Goal: Information Seeking & Learning: Learn about a topic

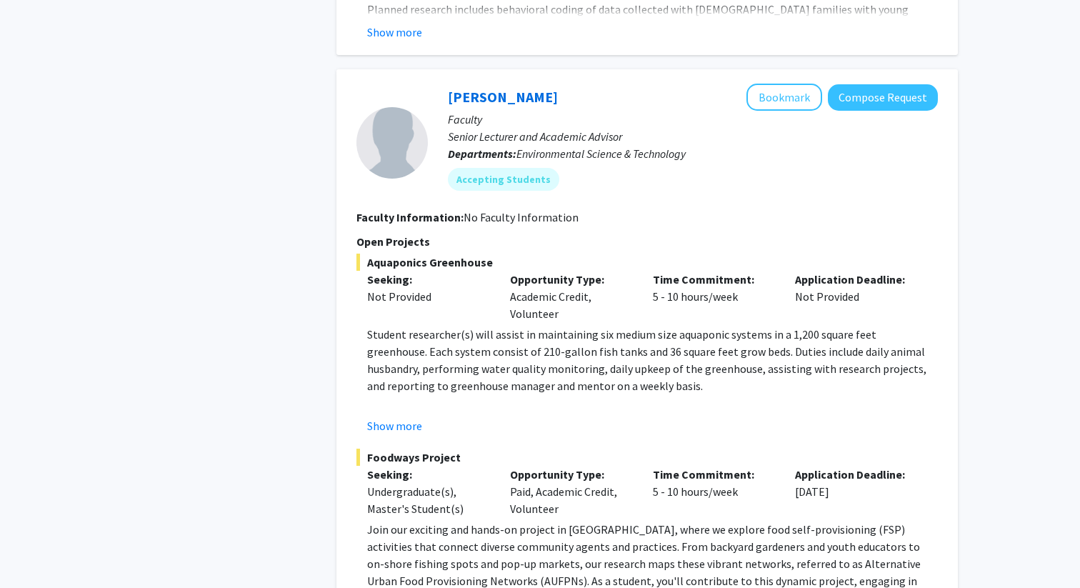
scroll to position [6681, 0]
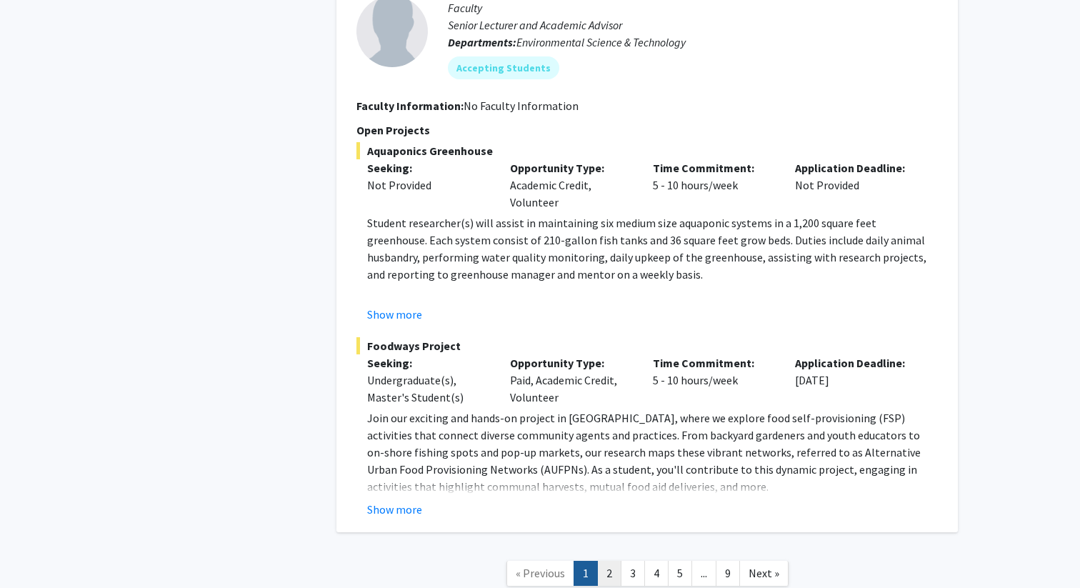
click at [606, 561] on link "2" at bounding box center [609, 573] width 24 height 25
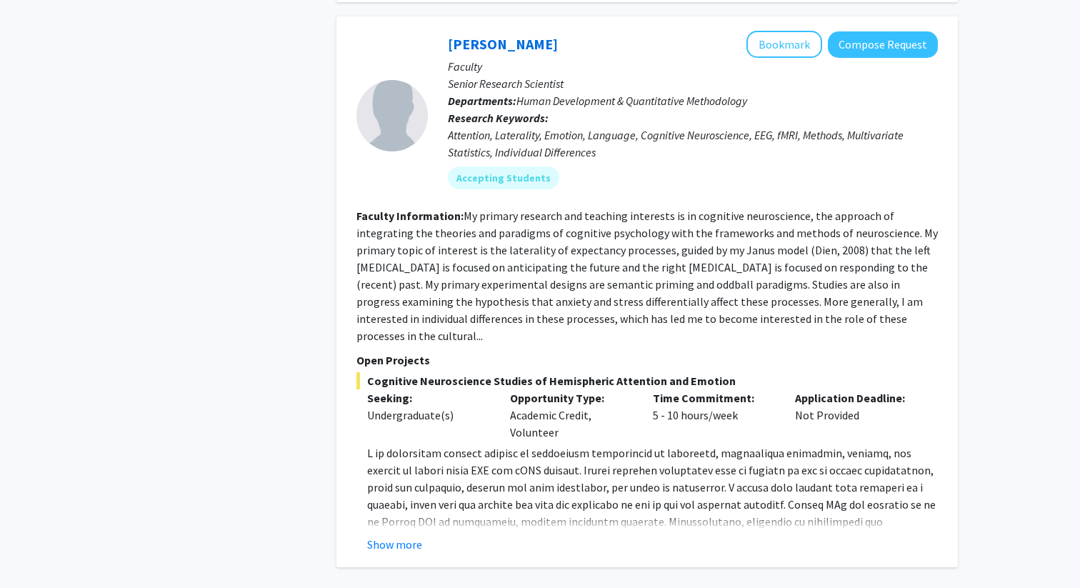
scroll to position [4781, 0]
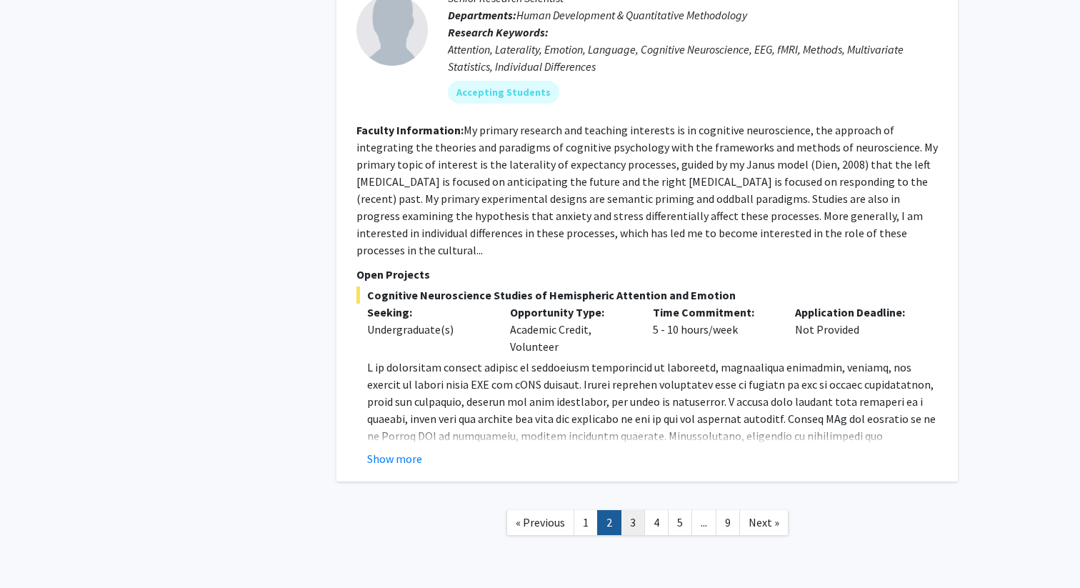
click at [640, 510] on link "3" at bounding box center [633, 522] width 24 height 25
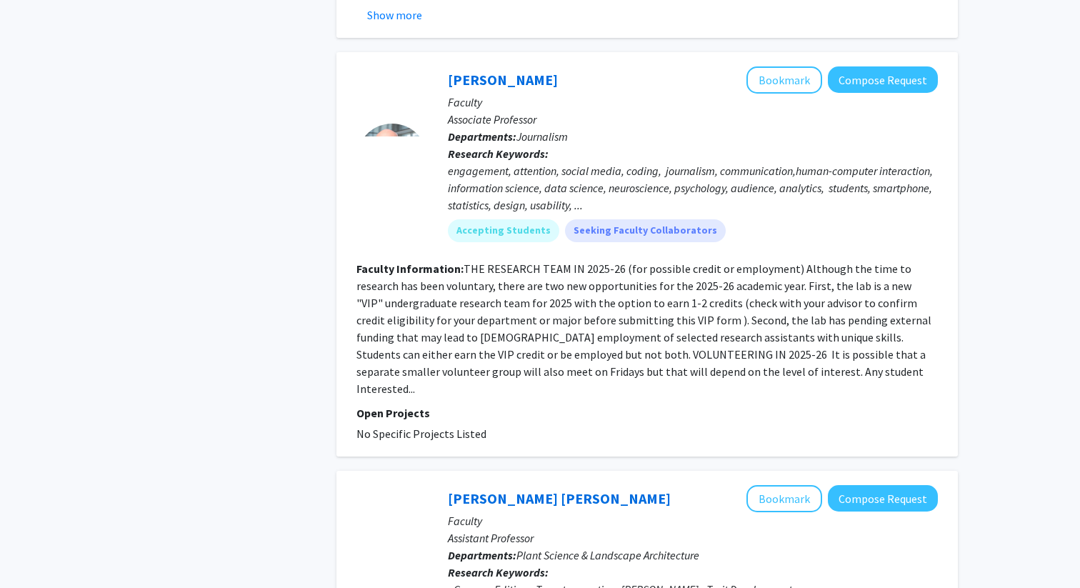
scroll to position [1708, 0]
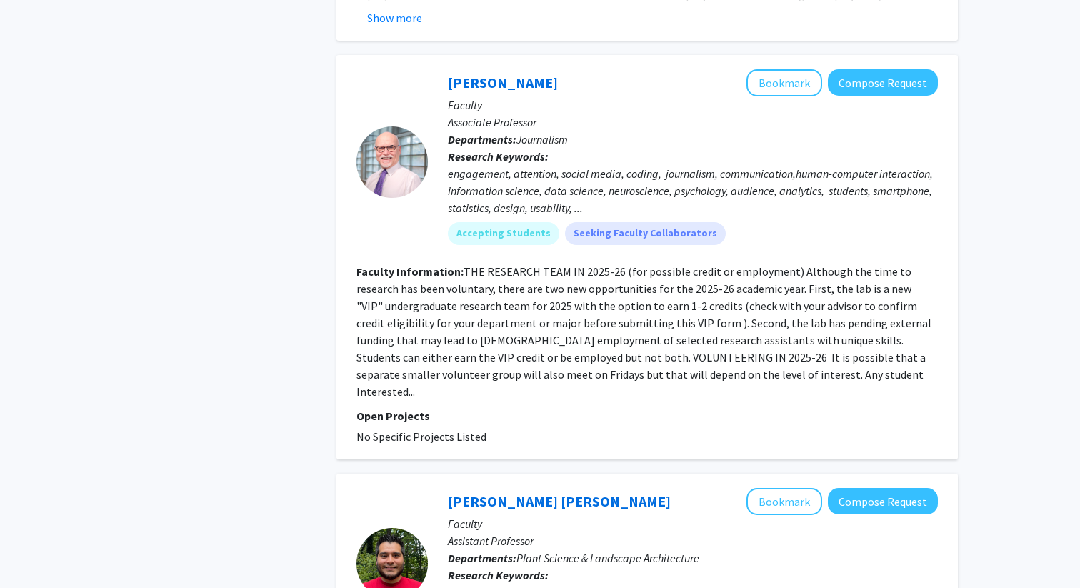
click at [482, 274] on fg-read-more "THE RESEARCH TEAM IN 2025-26 (for possible credit or employment) Although the t…" at bounding box center [644, 331] width 575 height 134
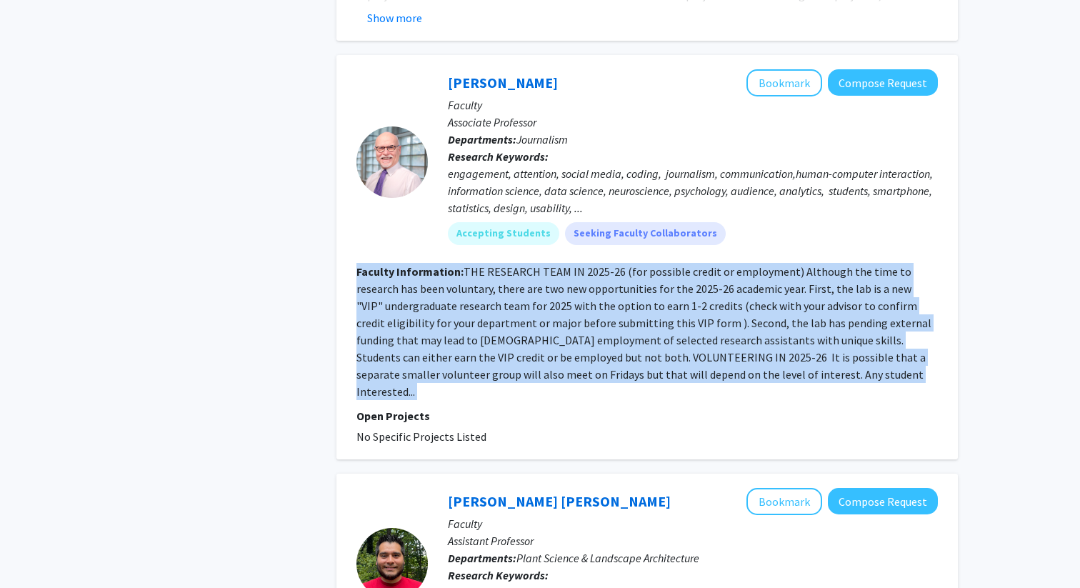
drag, startPoint x: 482, startPoint y: 274, endPoint x: 539, endPoint y: 337, distance: 85.0
click at [540, 337] on fg-read-more "THE RESEARCH TEAM IN 2025-26 (for possible credit or employment) Although the t…" at bounding box center [644, 331] width 575 height 134
click at [539, 337] on fg-read-more "THE RESEARCH TEAM IN 2025-26 (for possible credit or employment) Although the t…" at bounding box center [644, 331] width 575 height 134
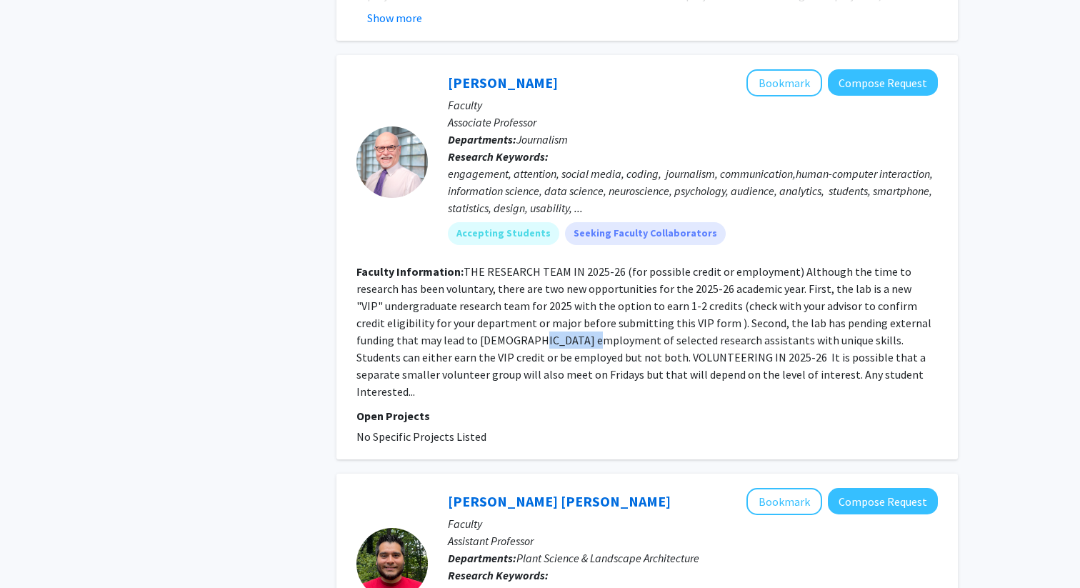
click at [539, 337] on fg-read-more "THE RESEARCH TEAM IN 2025-26 (for possible credit or employment) Although the t…" at bounding box center [644, 331] width 575 height 134
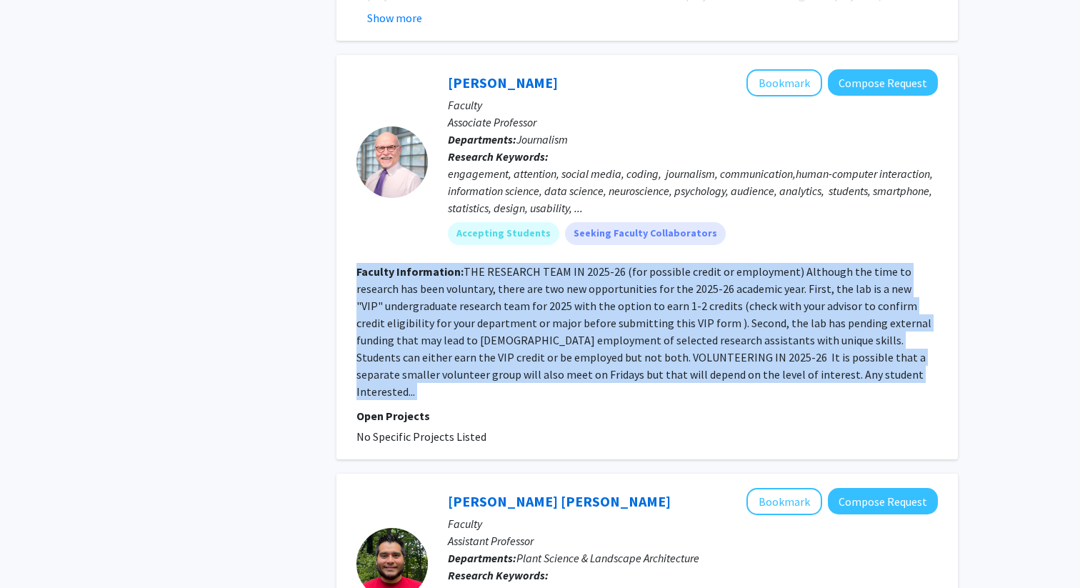
click at [539, 337] on fg-read-more "THE RESEARCH TEAM IN 2025-26 (for possible credit or employment) Although the t…" at bounding box center [644, 331] width 575 height 134
click at [567, 296] on section "Faculty Information: THE RESEARCH TEAM IN 2025-26 (for possible credit or emplo…" at bounding box center [648, 331] width 582 height 137
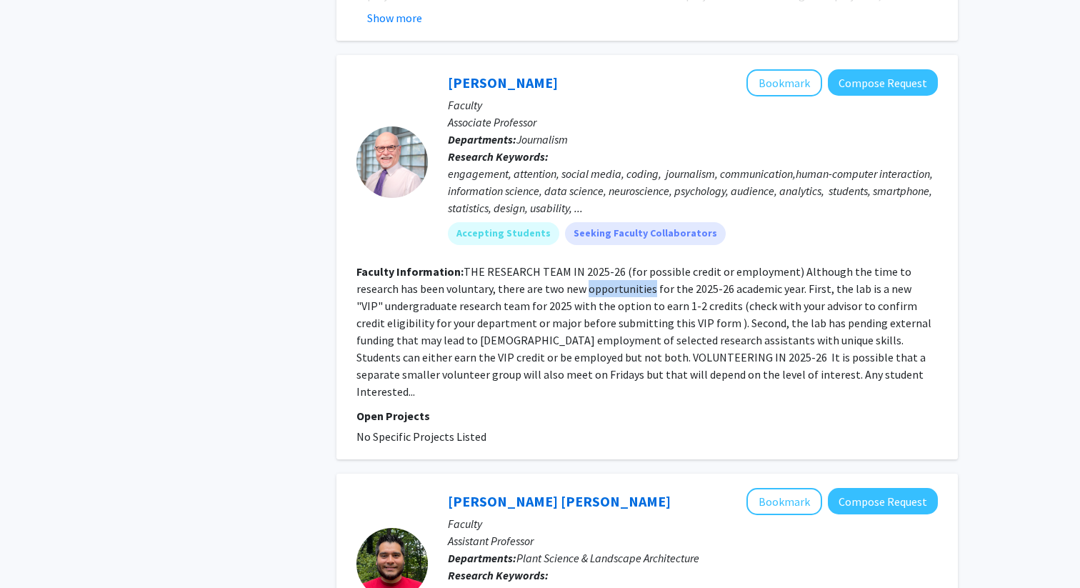
click at [567, 296] on section "Faculty Information: THE RESEARCH TEAM IN 2025-26 (for possible credit or emplo…" at bounding box center [648, 331] width 582 height 137
click at [527, 323] on fg-read-more "THE RESEARCH TEAM IN 2025-26 (for possible credit or employment) Although the t…" at bounding box center [644, 331] width 575 height 134
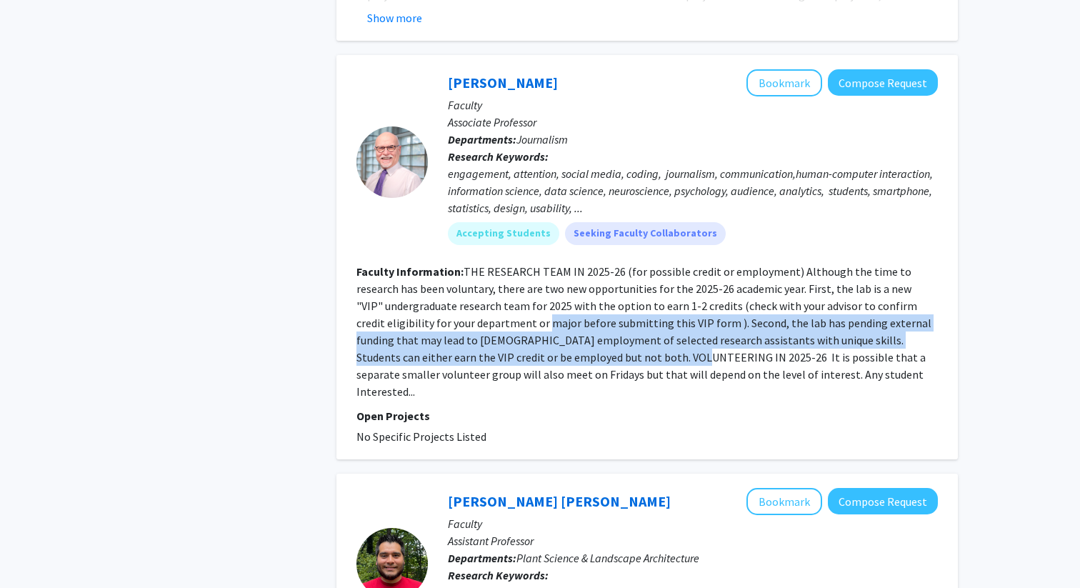
drag, startPoint x: 527, startPoint y: 323, endPoint x: 565, endPoint y: 361, distance: 54.1
click at [565, 362] on fg-read-more "THE RESEARCH TEAM IN 2025-26 (for possible credit or employment) Although the t…" at bounding box center [644, 331] width 575 height 134
click at [565, 361] on fg-read-more "THE RESEARCH TEAM IN 2025-26 (for possible credit or employment) Although the t…" at bounding box center [644, 331] width 575 height 134
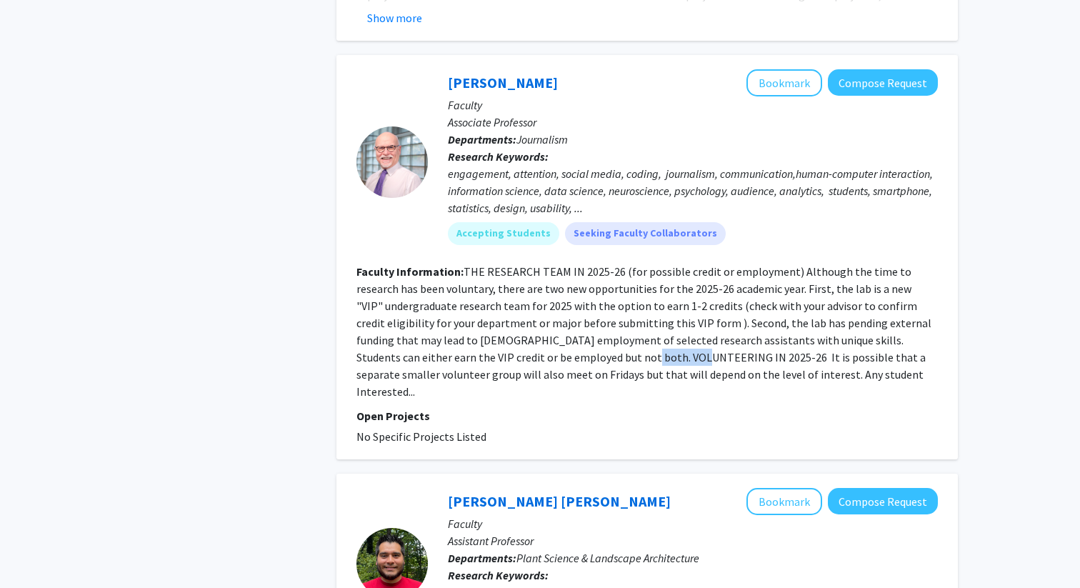
click at [565, 361] on fg-read-more "THE RESEARCH TEAM IN 2025-26 (for possible credit or employment) Although the t…" at bounding box center [644, 331] width 575 height 134
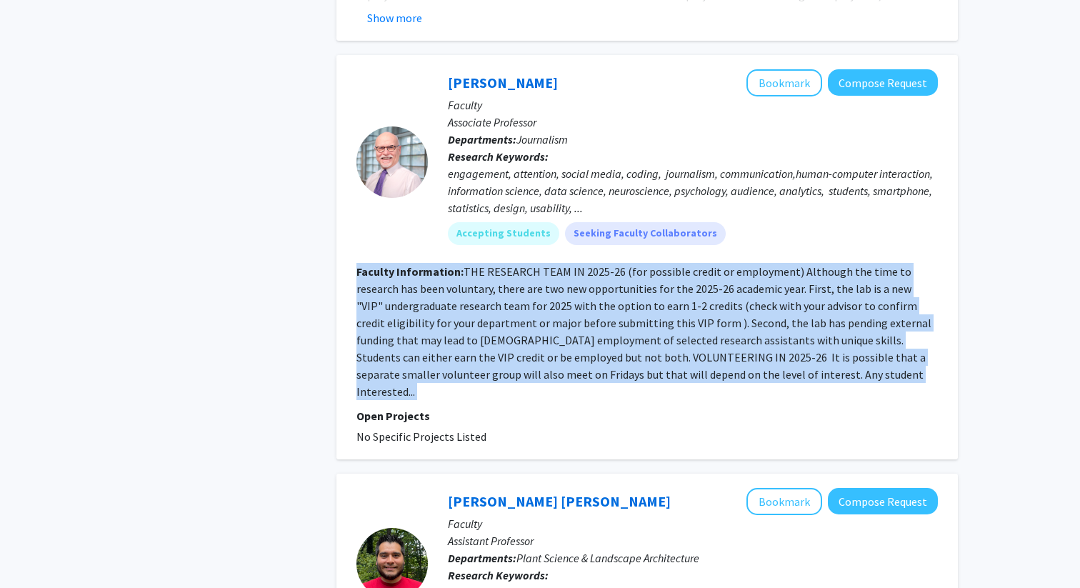
click at [565, 361] on fg-read-more "THE RESEARCH TEAM IN 2025-26 (for possible credit or employment) Although the t…" at bounding box center [644, 331] width 575 height 134
click at [524, 285] on fg-read-more "THE RESEARCH TEAM IN 2025-26 (for possible credit or employment) Although the t…" at bounding box center [644, 331] width 575 height 134
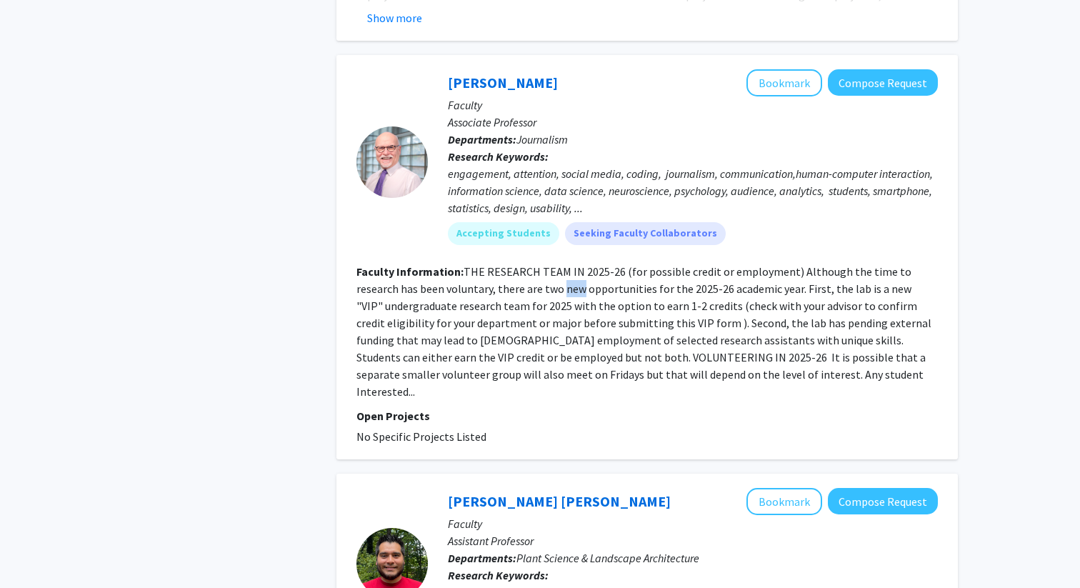
click at [524, 285] on fg-read-more "THE RESEARCH TEAM IN 2025-26 (for possible credit or employment) Although the t…" at bounding box center [644, 331] width 575 height 134
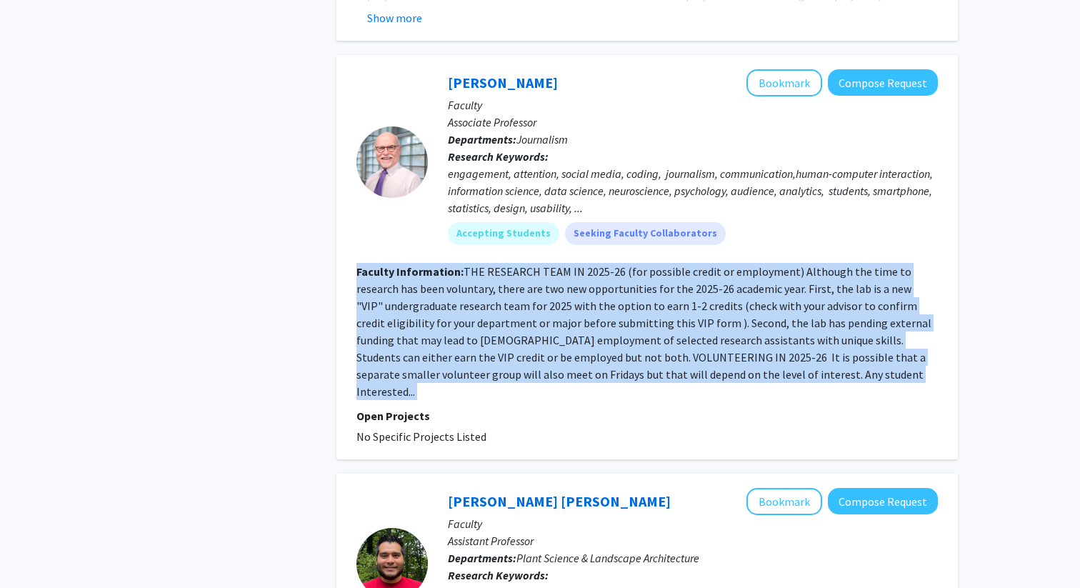
drag, startPoint x: 524, startPoint y: 285, endPoint x: 532, endPoint y: 315, distance: 31.2
click at [532, 307] on fg-read-more "THE RESEARCH TEAM IN 2025-26 (for possible credit or employment) Although the t…" at bounding box center [644, 331] width 575 height 134
click at [532, 317] on fg-read-more "THE RESEARCH TEAM IN 2025-26 (for possible credit or employment) Although the t…" at bounding box center [644, 331] width 575 height 134
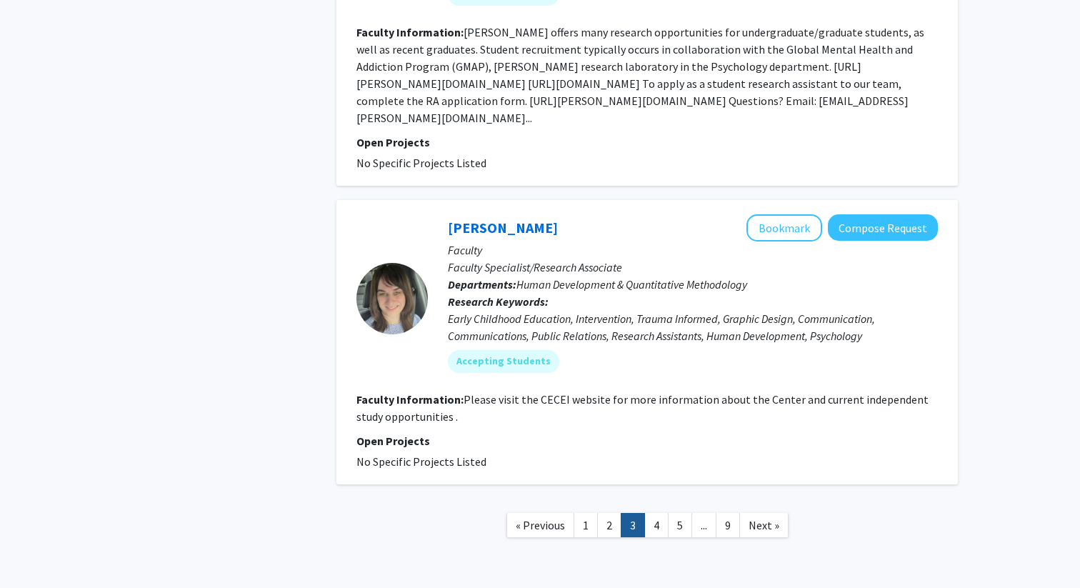
scroll to position [3470, 0]
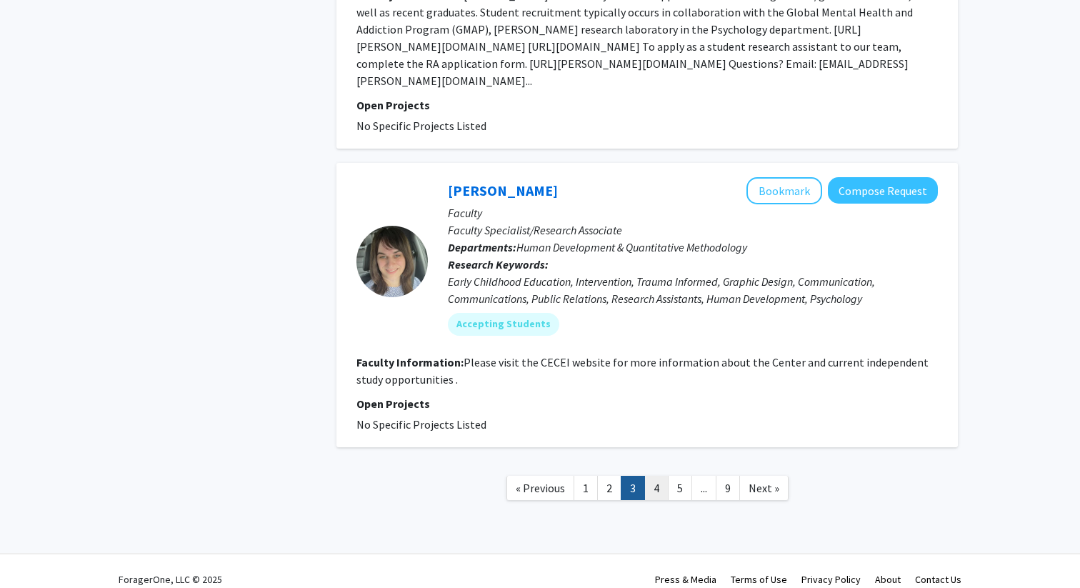
click at [650, 476] on link "4" at bounding box center [656, 488] width 24 height 25
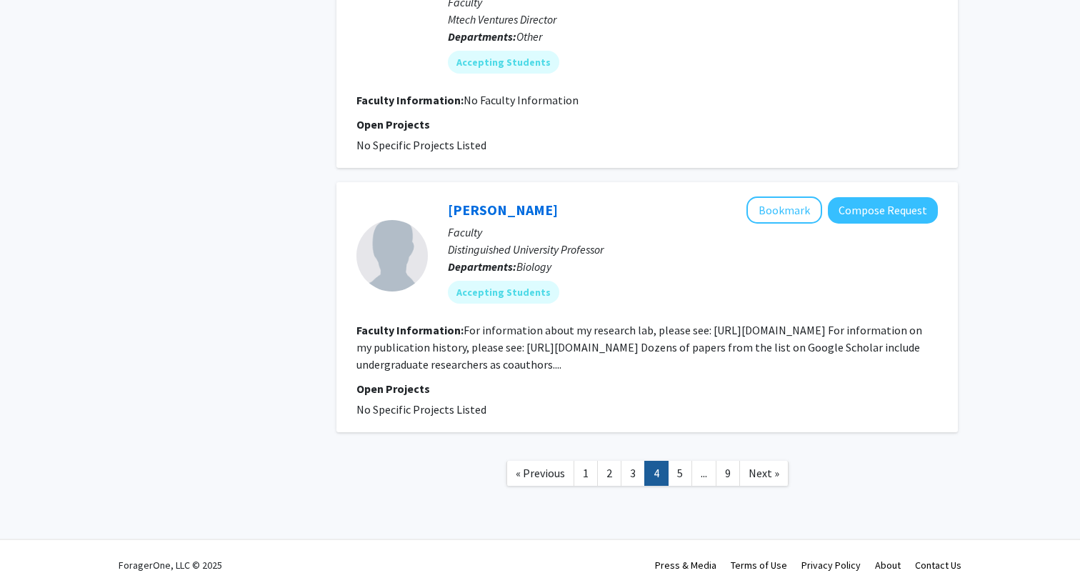
scroll to position [2607, 0]
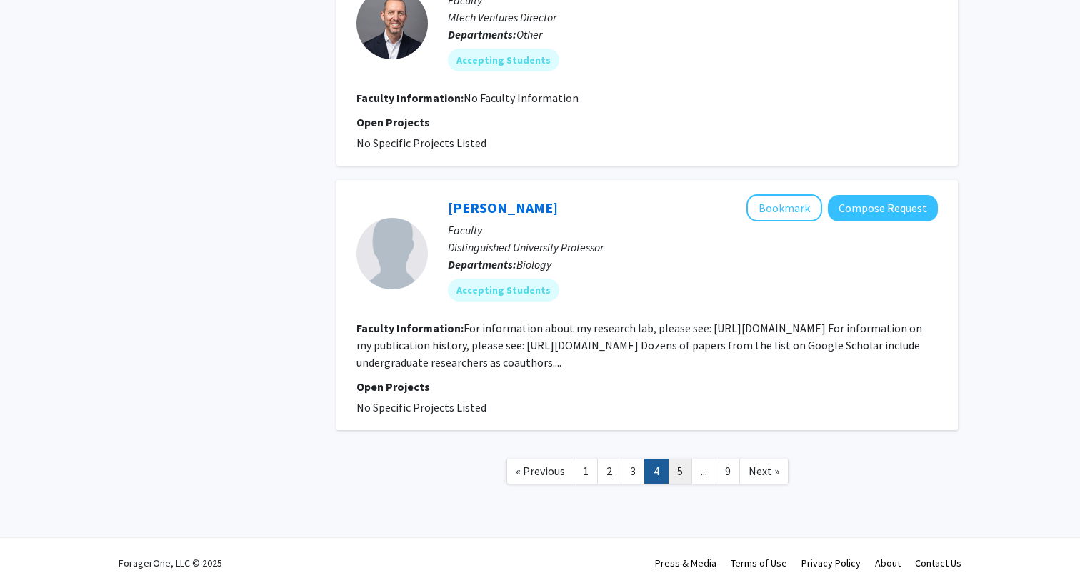
click at [678, 468] on link "5" at bounding box center [680, 471] width 24 height 25
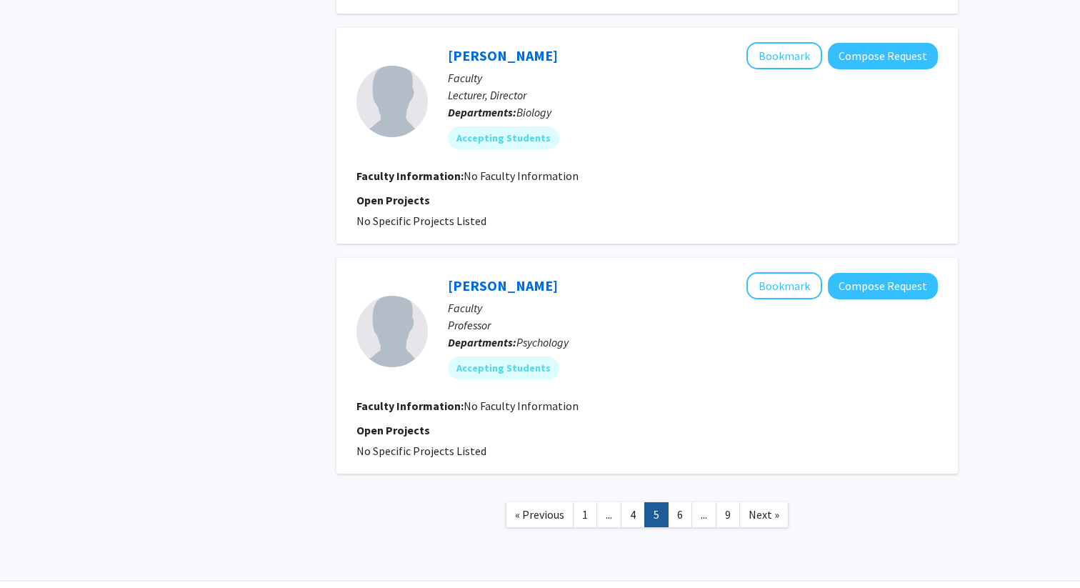
scroll to position [1983, 0]
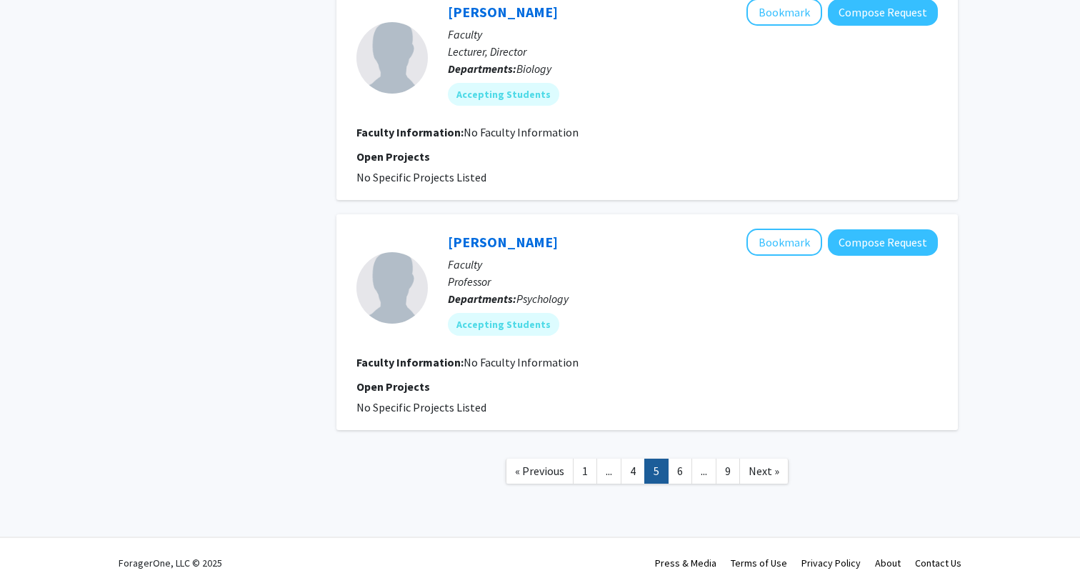
click at [677, 466] on link "6" at bounding box center [680, 471] width 24 height 25
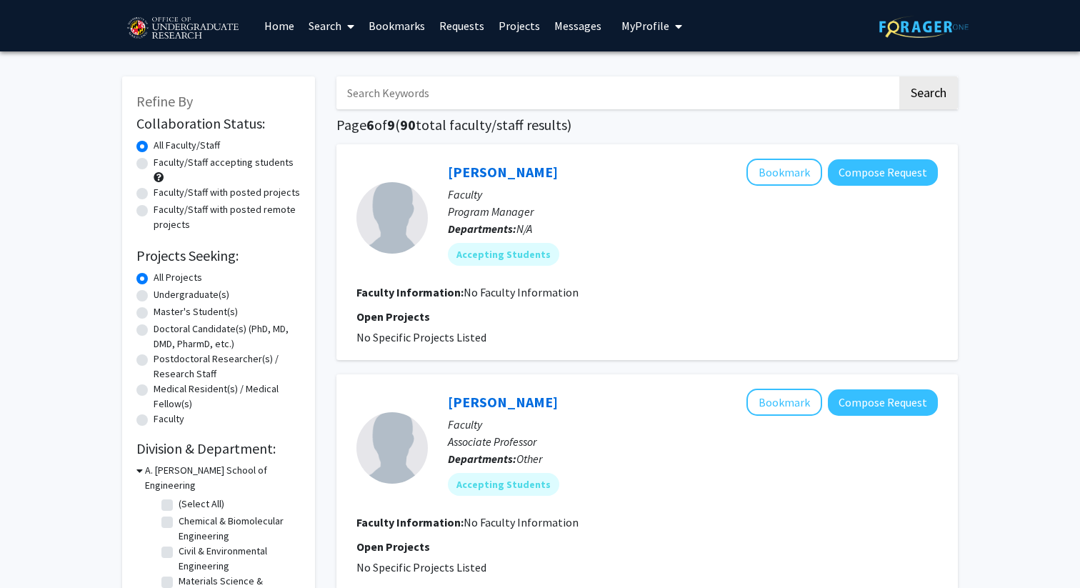
click at [521, 97] on input "Search Keywords" at bounding box center [617, 92] width 561 height 33
type input "chem"
click at [900, 76] on button "Search" at bounding box center [929, 92] width 59 height 33
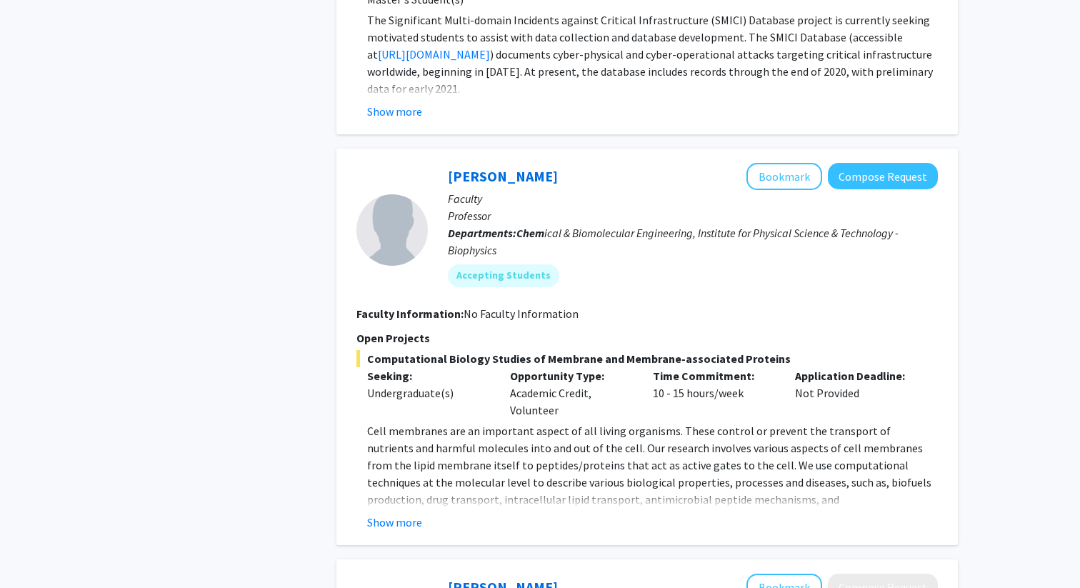
scroll to position [2287, 0]
click at [398, 521] on button "Show more" at bounding box center [394, 523] width 55 height 17
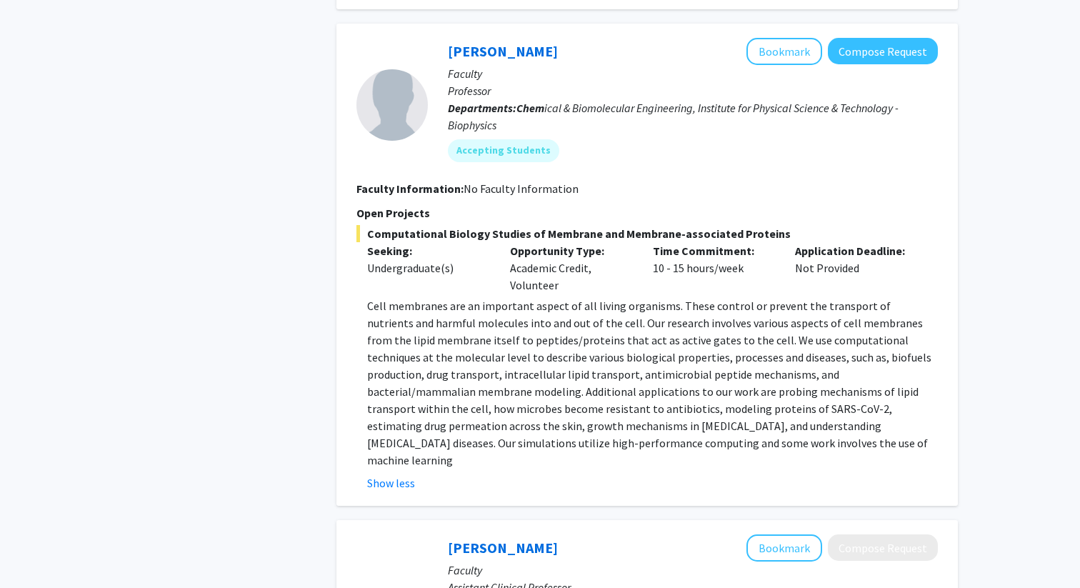
scroll to position [2422, 0]
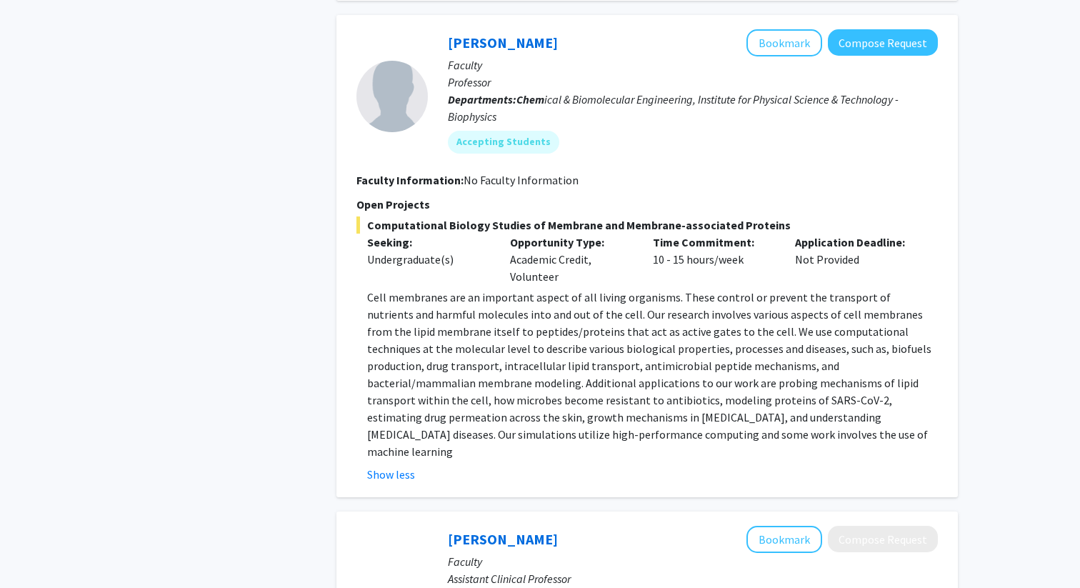
click at [402, 224] on span "Computational Biology Studies of Membrane and Membrane-associated Proteins" at bounding box center [648, 224] width 582 height 17
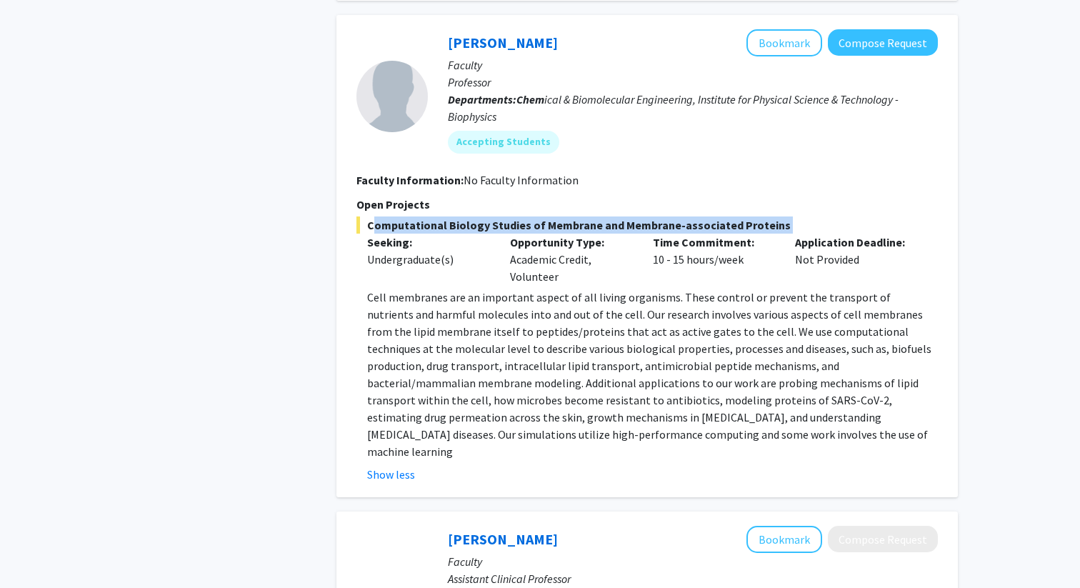
click at [402, 224] on span "Computational Biology Studies of Membrane and Membrane-associated Proteins" at bounding box center [648, 224] width 582 height 17
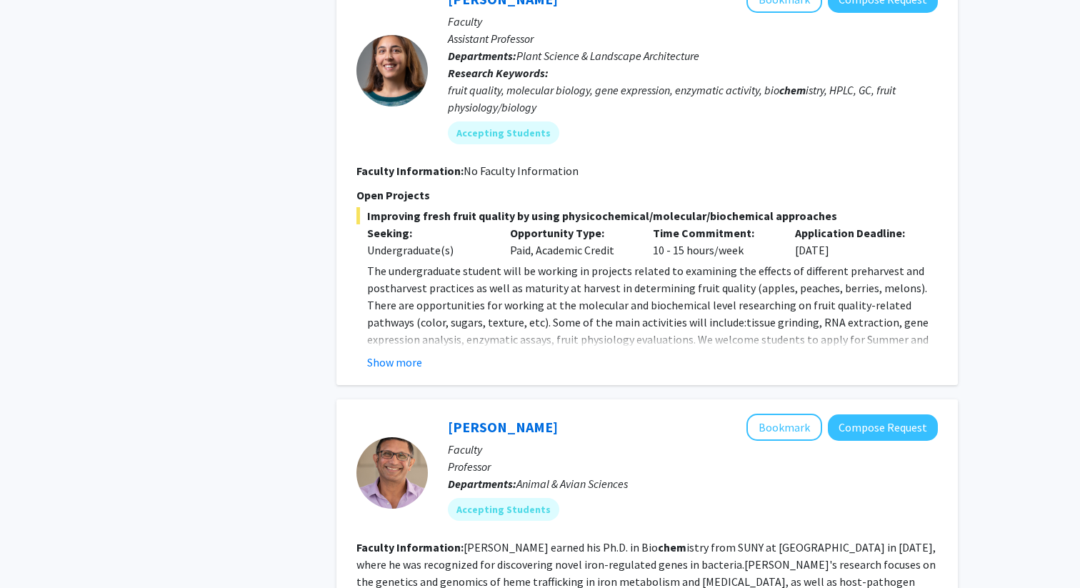
scroll to position [1035, 0]
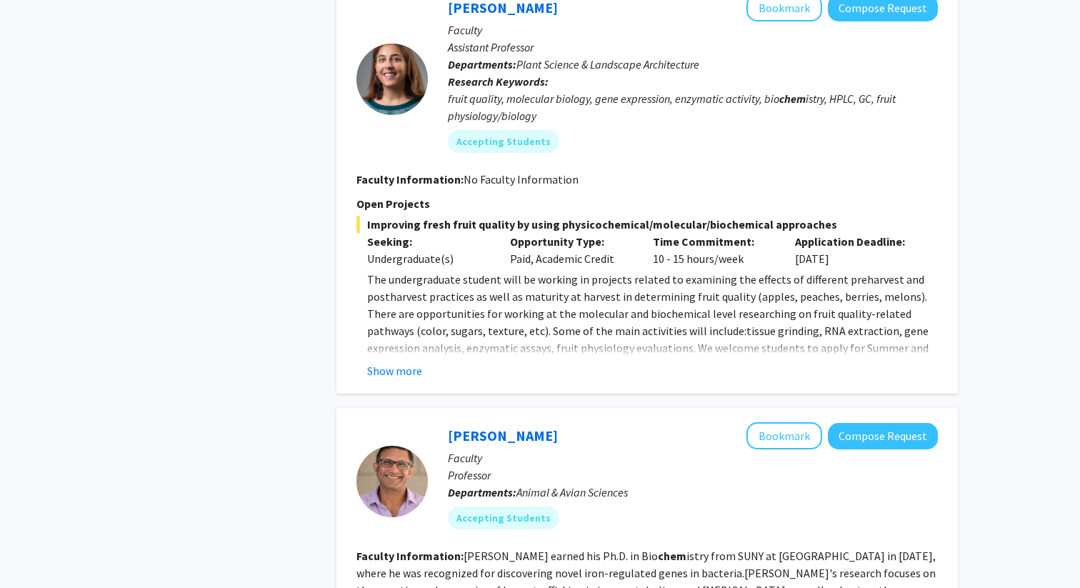
click at [397, 224] on span "Improving fresh fruit quality by using physicochemical/molecular/biochemical ap…" at bounding box center [648, 224] width 582 height 17
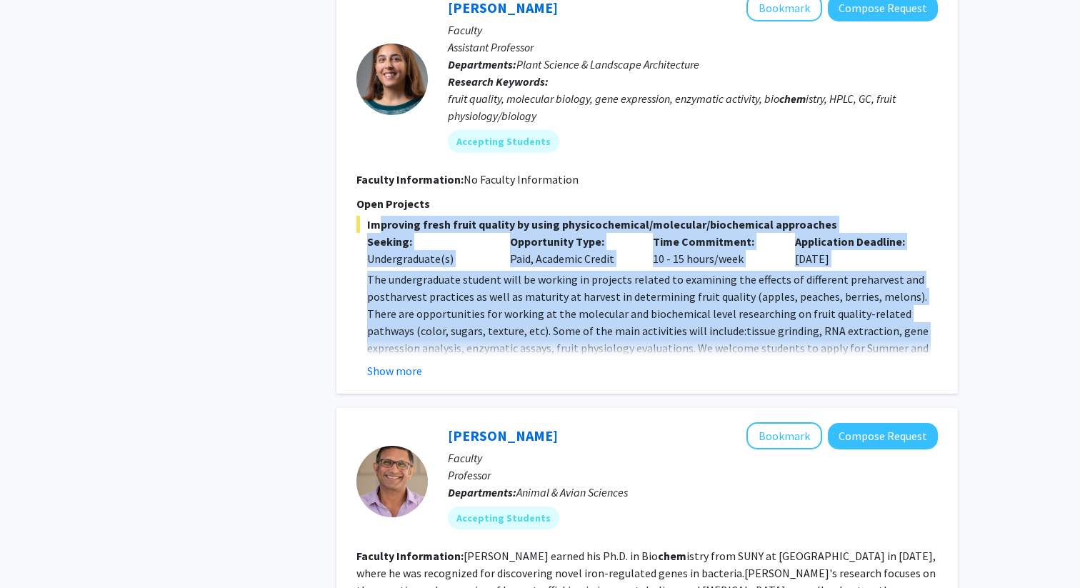
drag, startPoint x: 397, startPoint y: 224, endPoint x: 401, endPoint y: 331, distance: 107.2
click at [402, 332] on div "Improving fresh fruit quality by using physicochemical/molecular/biochemical ap…" at bounding box center [648, 298] width 582 height 164
click at [401, 331] on span "The undergraduate student will be working in projects related to examining the …" at bounding box center [648, 330] width 562 height 117
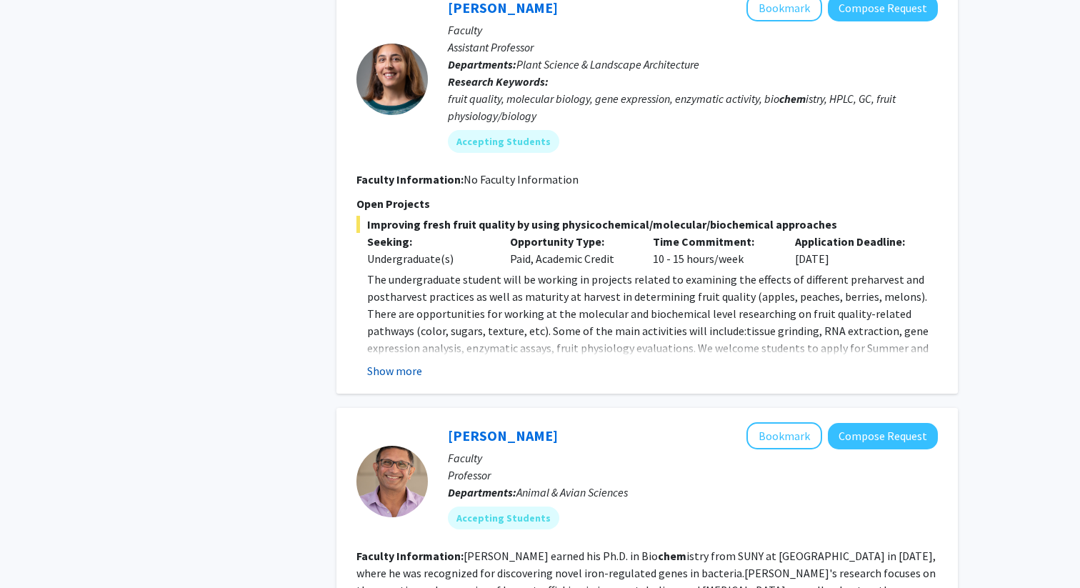
click at [397, 369] on button "Show more" at bounding box center [394, 370] width 55 height 17
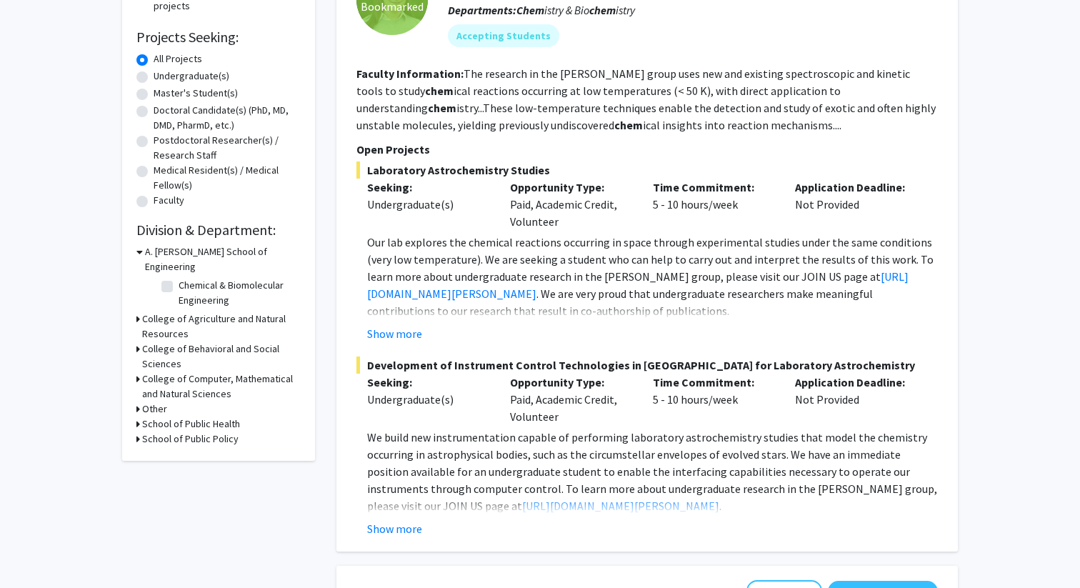
scroll to position [223, 0]
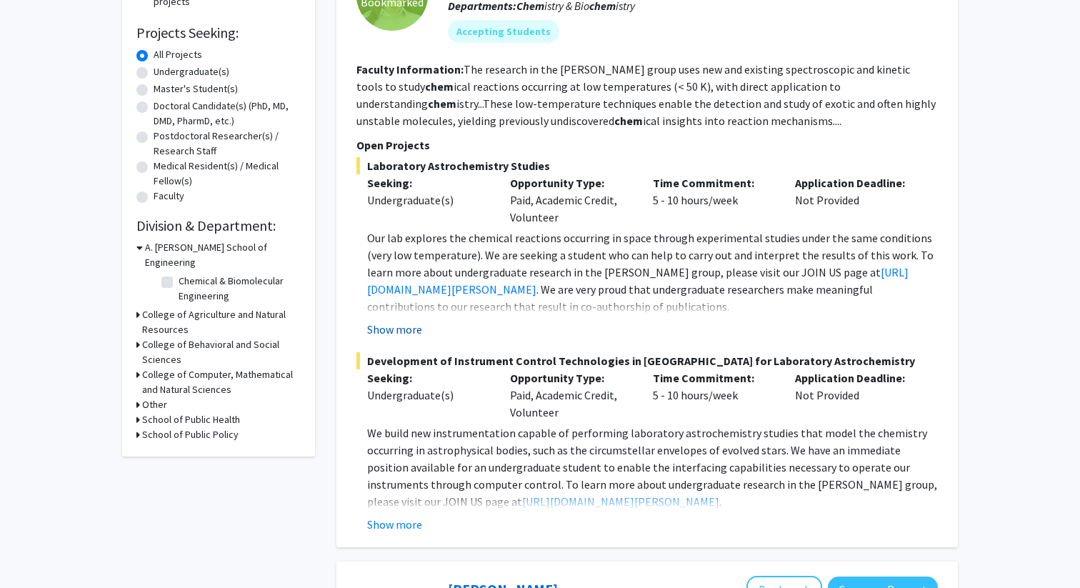
click at [404, 332] on button "Show more" at bounding box center [394, 329] width 55 height 17
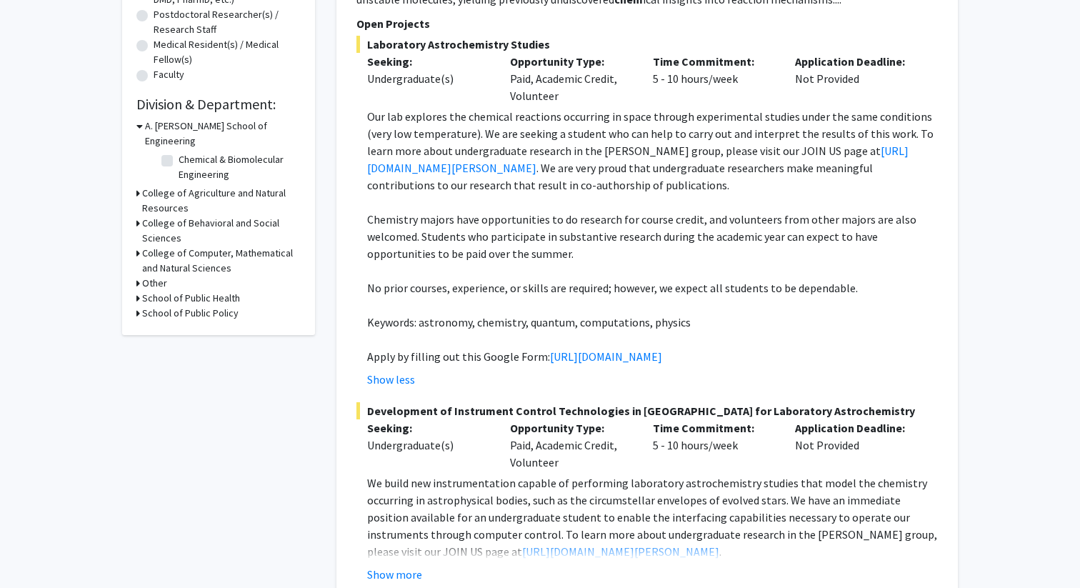
scroll to position [359, 0]
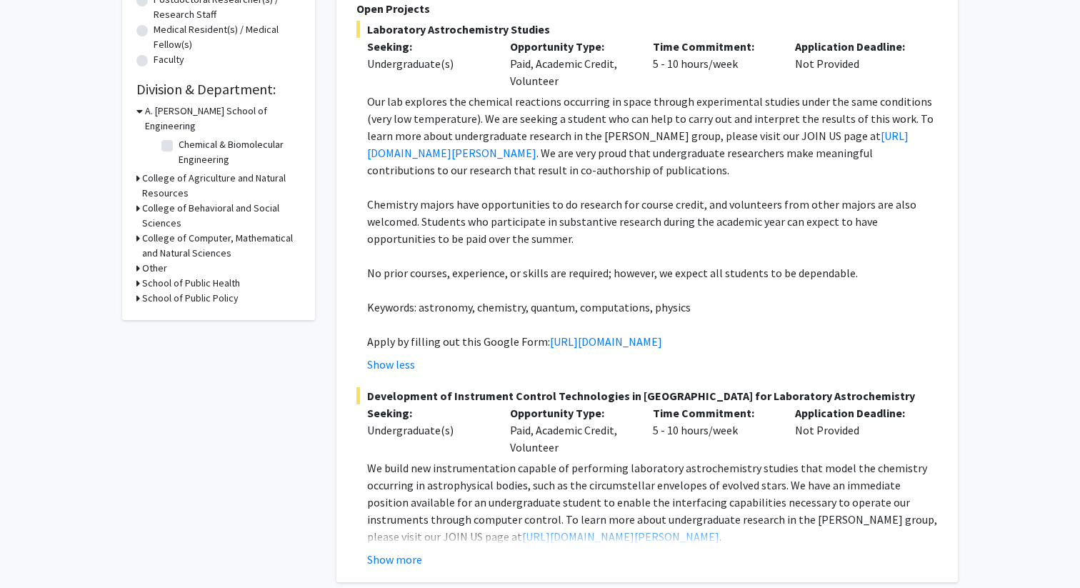
click at [602, 136] on p "Our lab explores the chemical reactions occurring in space through experimental…" at bounding box center [652, 136] width 571 height 86
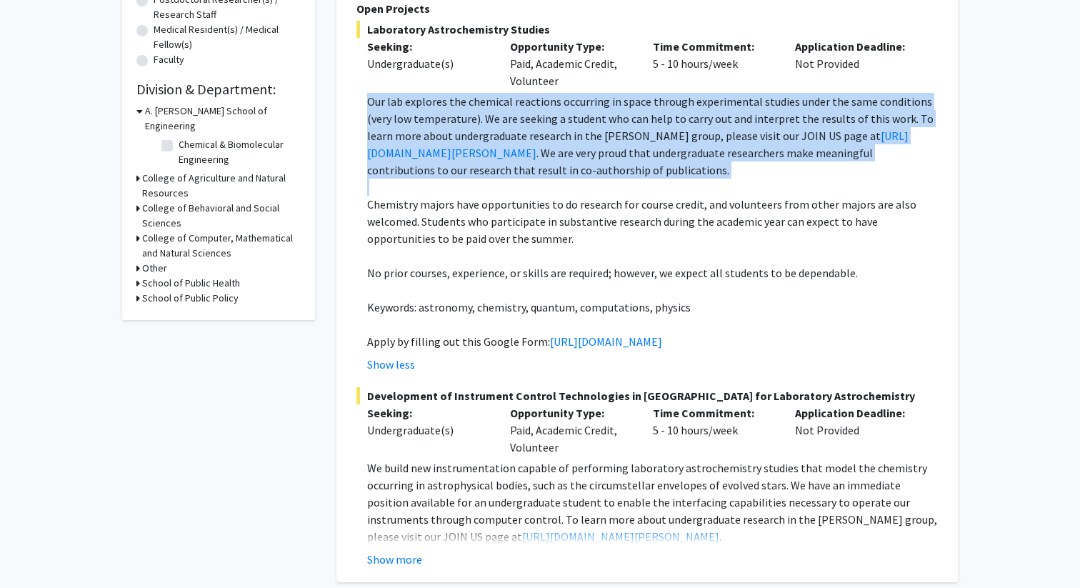
drag, startPoint x: 602, startPoint y: 136, endPoint x: 690, endPoint y: 182, distance: 99.4
click at [689, 179] on div "Our lab explores the chemical reactions occurring in space through experimental…" at bounding box center [652, 221] width 571 height 257
click at [690, 182] on p at bounding box center [652, 187] width 571 height 17
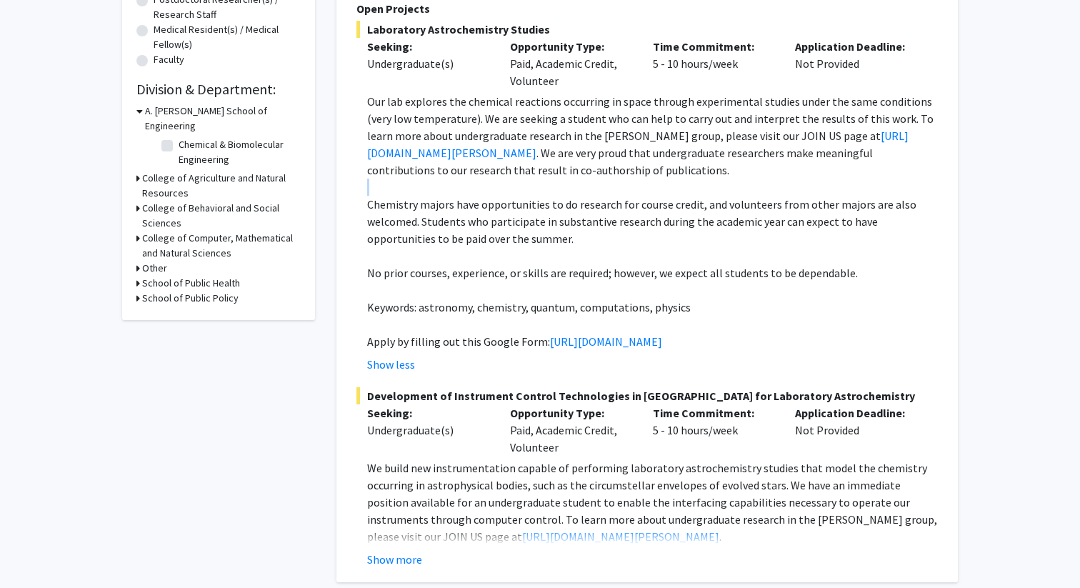
click at [690, 182] on p at bounding box center [652, 187] width 571 height 17
click at [682, 253] on p at bounding box center [652, 255] width 571 height 17
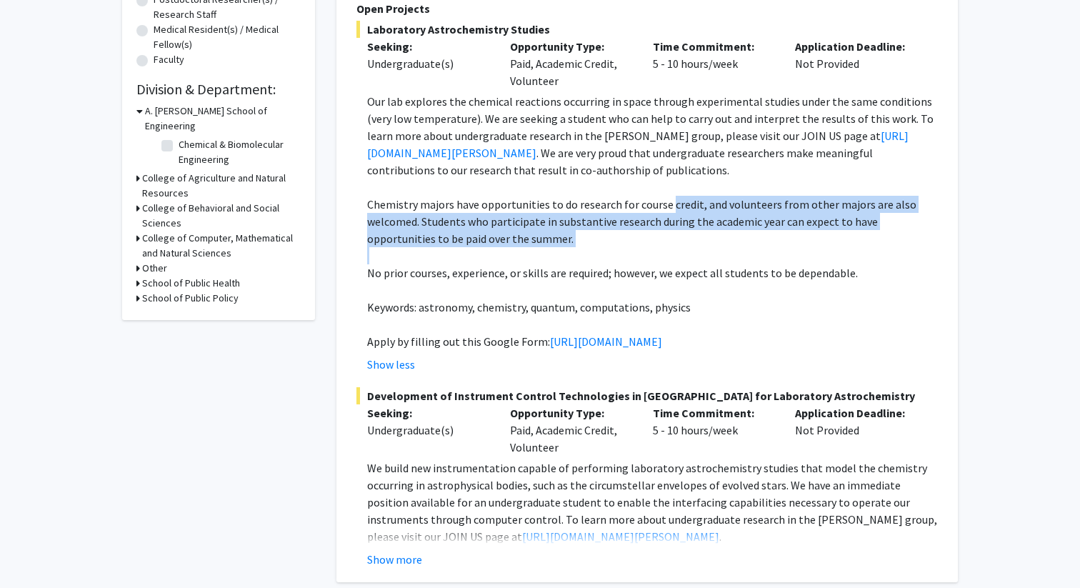
drag, startPoint x: 682, startPoint y: 253, endPoint x: 689, endPoint y: 211, distance: 42.8
click at [689, 211] on div "Our lab explores the chemical reactions occurring in space through experimental…" at bounding box center [652, 221] width 571 height 257
click at [689, 211] on p "Chemistry majors have opportunities to do research for course credit, and volun…" at bounding box center [652, 221] width 571 height 51
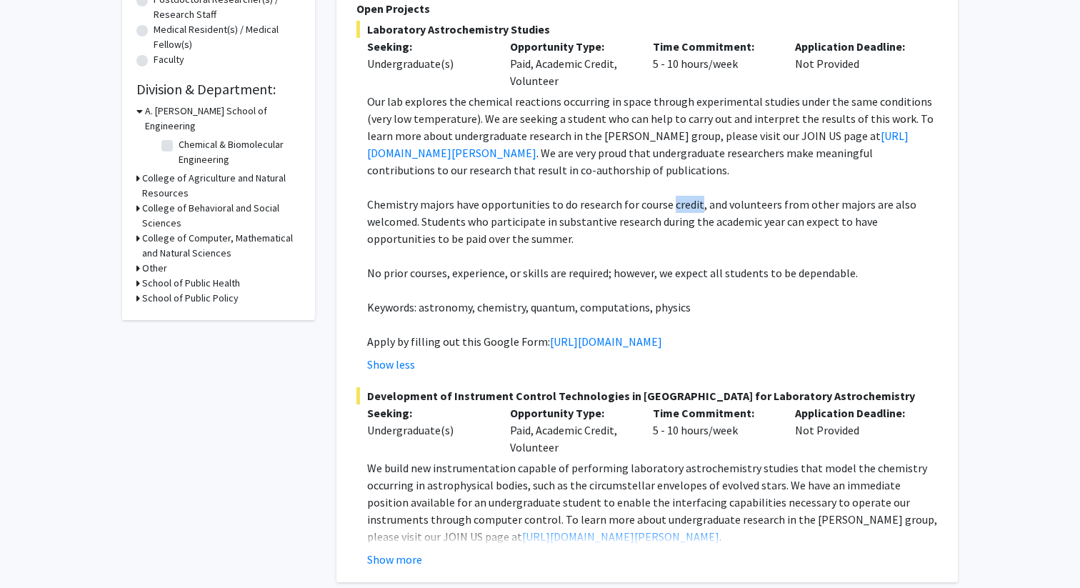
click at [689, 211] on p "Chemistry majors have opportunities to do research for course credit, and volun…" at bounding box center [652, 221] width 571 height 51
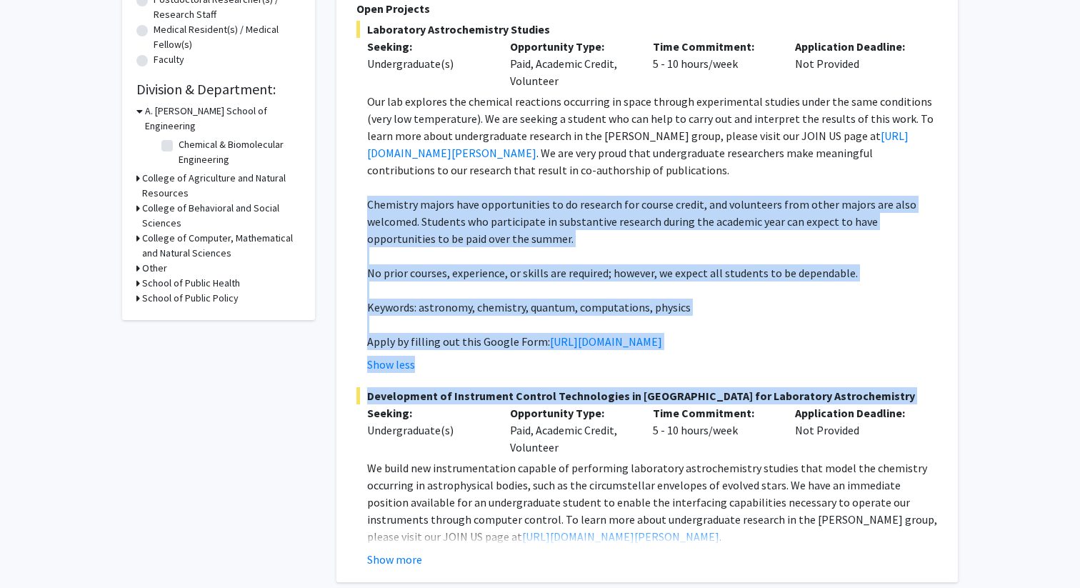
drag, startPoint x: 689, startPoint y: 211, endPoint x: 687, endPoint y: 419, distance: 208.6
click at [687, 419] on fg-project-list "Laboratory Astrochemistry Studies Seeking: Undergraduate(s) Opportunity Type: P…" at bounding box center [648, 294] width 582 height 547
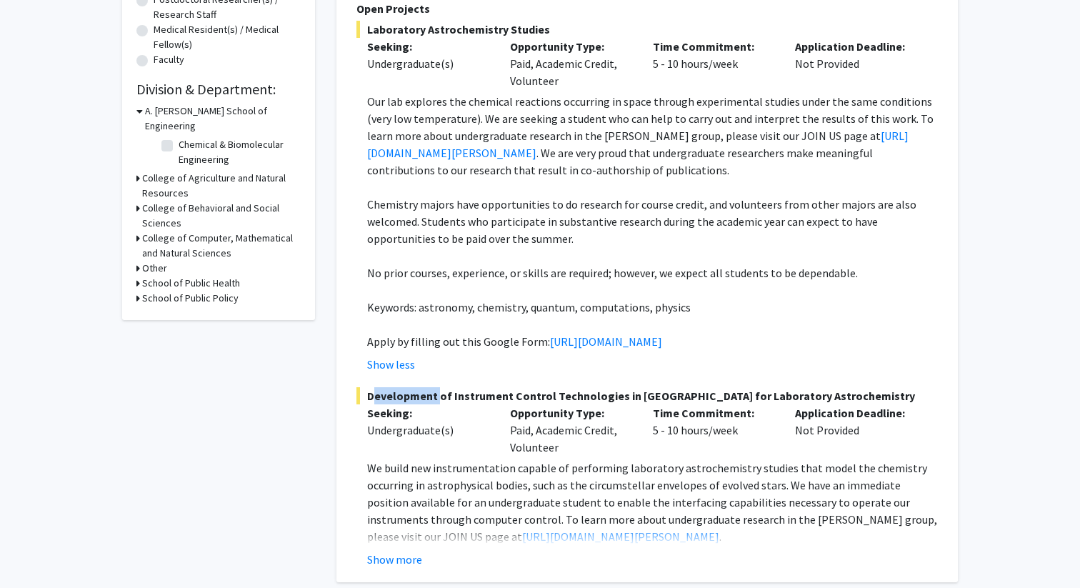
click at [687, 419] on fg-project-list "Laboratory Astrochemistry Studies Seeking: Undergraduate(s) Opportunity Type: P…" at bounding box center [648, 294] width 582 height 547
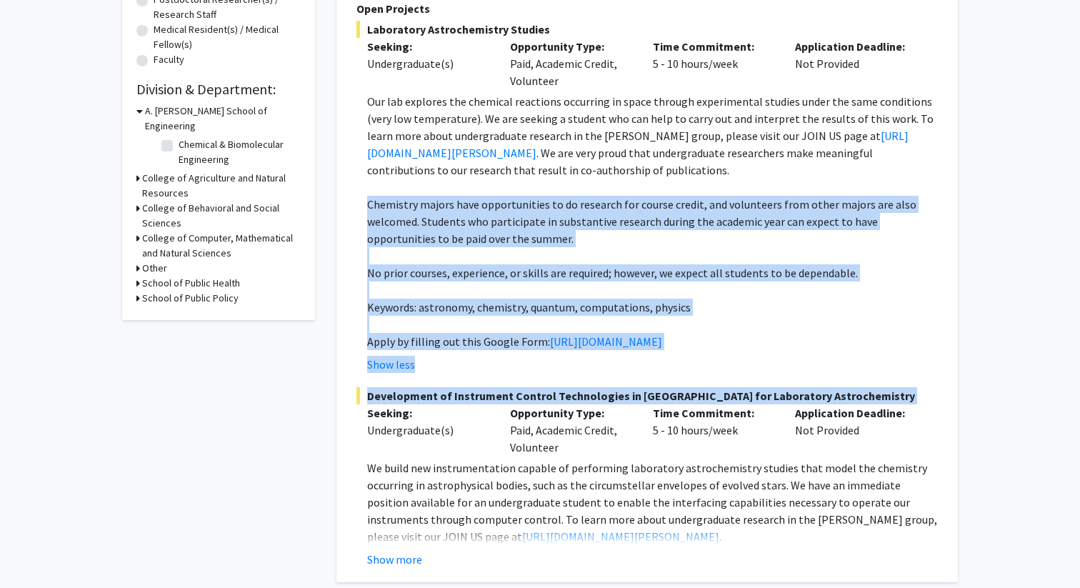
drag, startPoint x: 687, startPoint y: 419, endPoint x: 693, endPoint y: 225, distance: 194.4
click at [693, 224] on fg-project-list "Laboratory Astrochemistry Studies Seeking: Undergraduate(s) Opportunity Type: P…" at bounding box center [648, 294] width 582 height 547
click at [693, 225] on p "Chemistry majors have opportunities to do research for course credit, and volun…" at bounding box center [652, 221] width 571 height 51
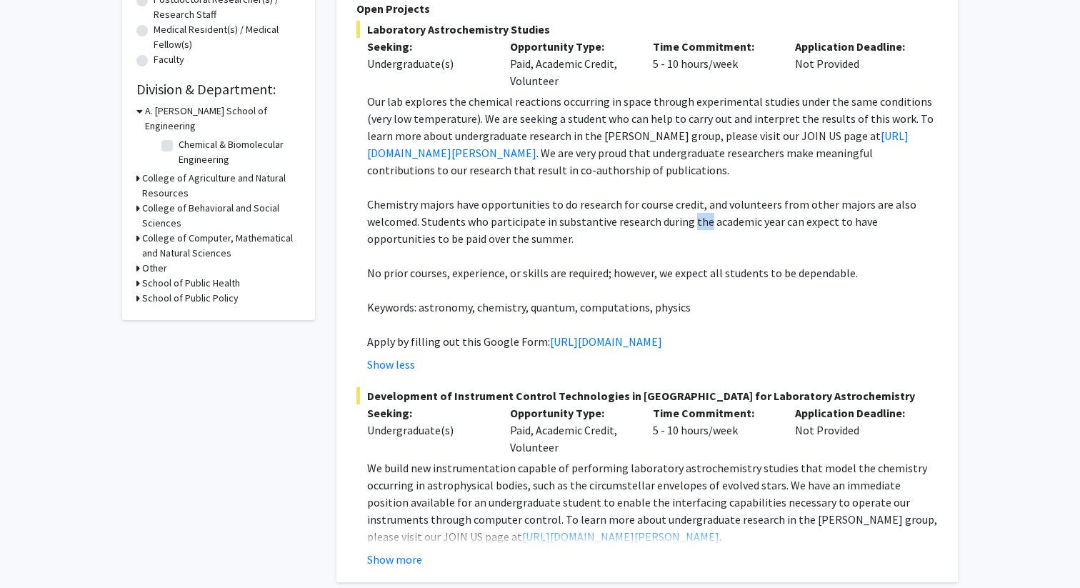
click at [693, 225] on p "Chemistry majors have opportunities to do research for course credit, and volun…" at bounding box center [652, 221] width 571 height 51
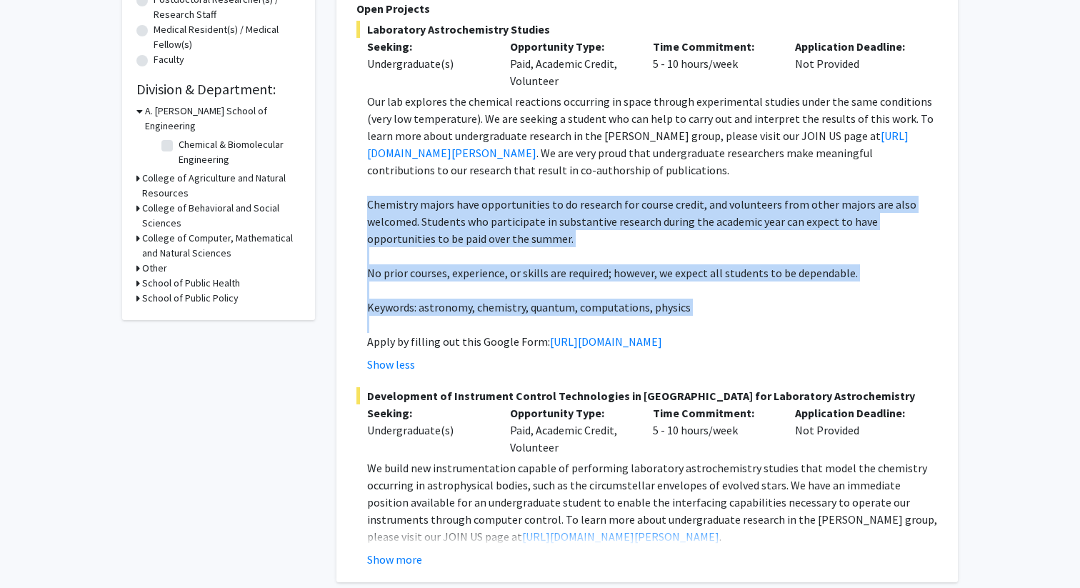
drag, startPoint x: 693, startPoint y: 225, endPoint x: 687, endPoint y: 307, distance: 81.7
click at [687, 307] on div "Our lab explores the chemical reactions occurring in space through experimental…" at bounding box center [652, 221] width 571 height 257
click at [687, 307] on p "Keywords: astronomy, chemistry, quantum, computations, physics" at bounding box center [652, 307] width 571 height 17
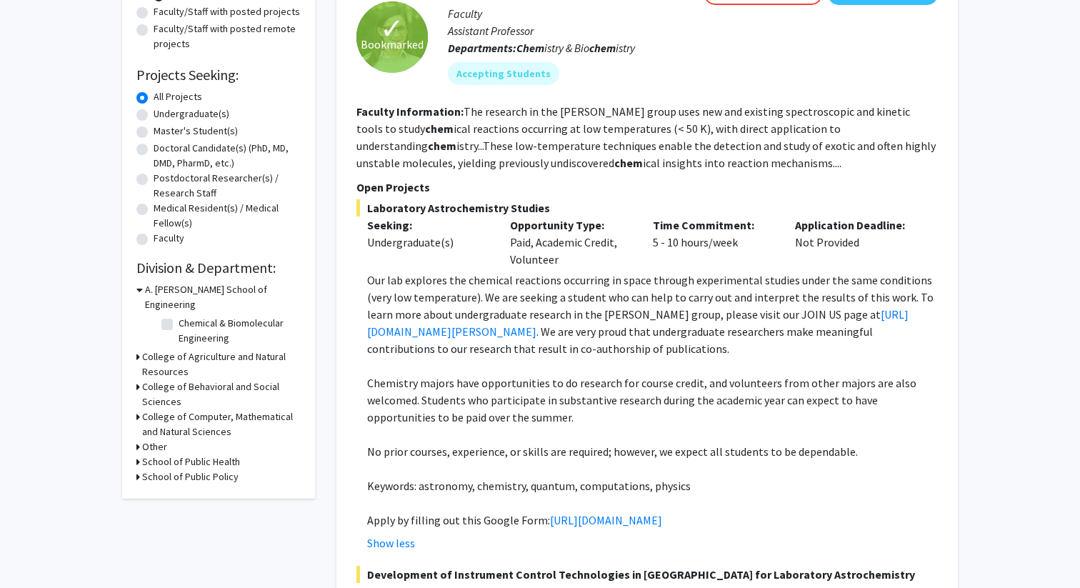
scroll to position [0, 0]
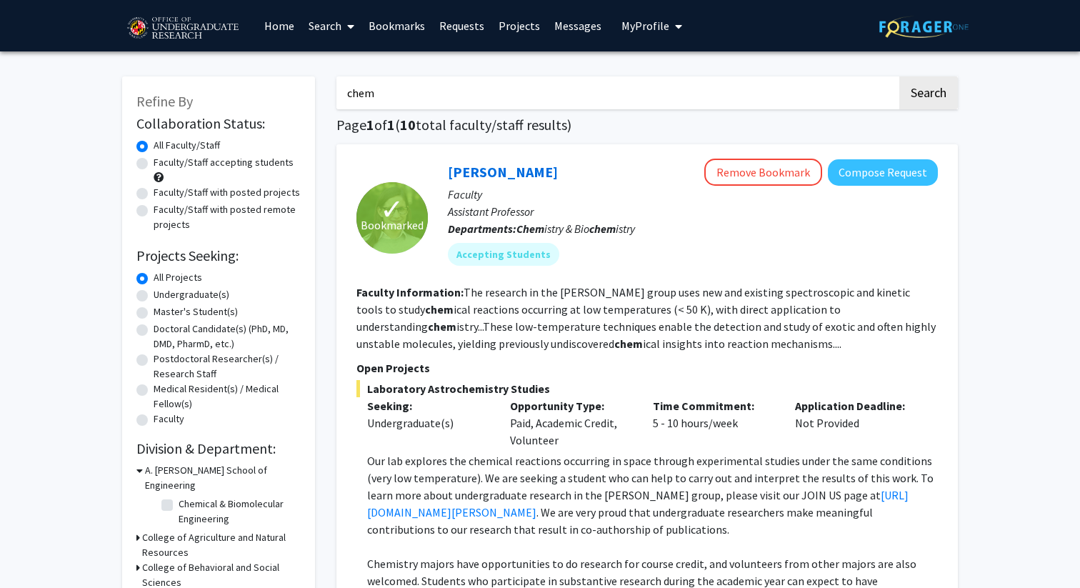
click at [532, 318] on section "Faculty Information: The research in the [PERSON_NAME] group uses new and exist…" at bounding box center [648, 318] width 582 height 69
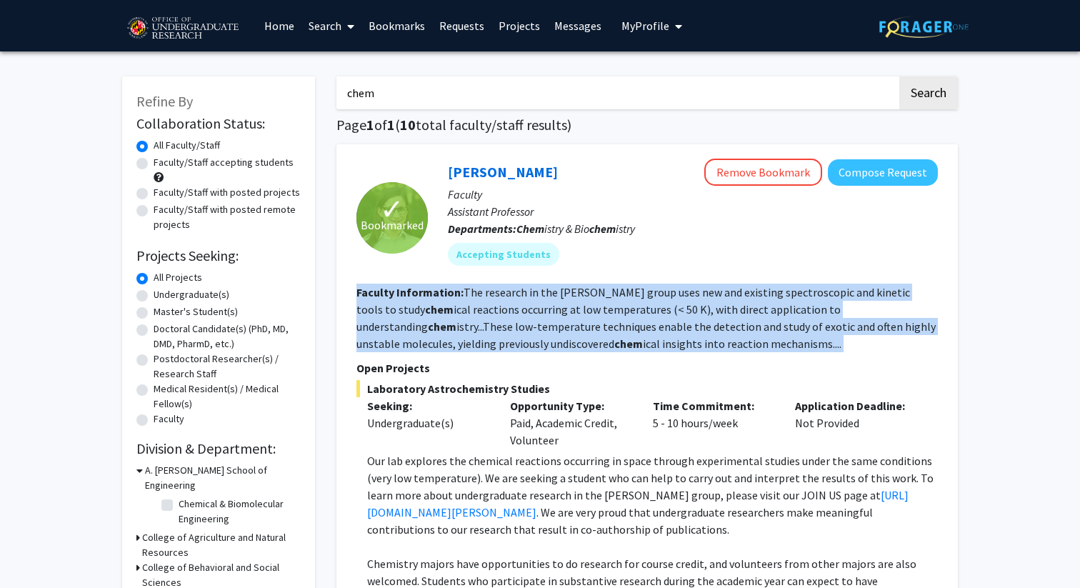
drag, startPoint x: 532, startPoint y: 318, endPoint x: 407, endPoint y: 337, distance: 126.5
click at [407, 337] on section "Faculty Information: The research in the [PERSON_NAME] group uses new and exist…" at bounding box center [648, 318] width 582 height 69
click at [407, 337] on fg-read-more "The research in the [PERSON_NAME] group uses new and existing spectroscopic and…" at bounding box center [646, 318] width 579 height 66
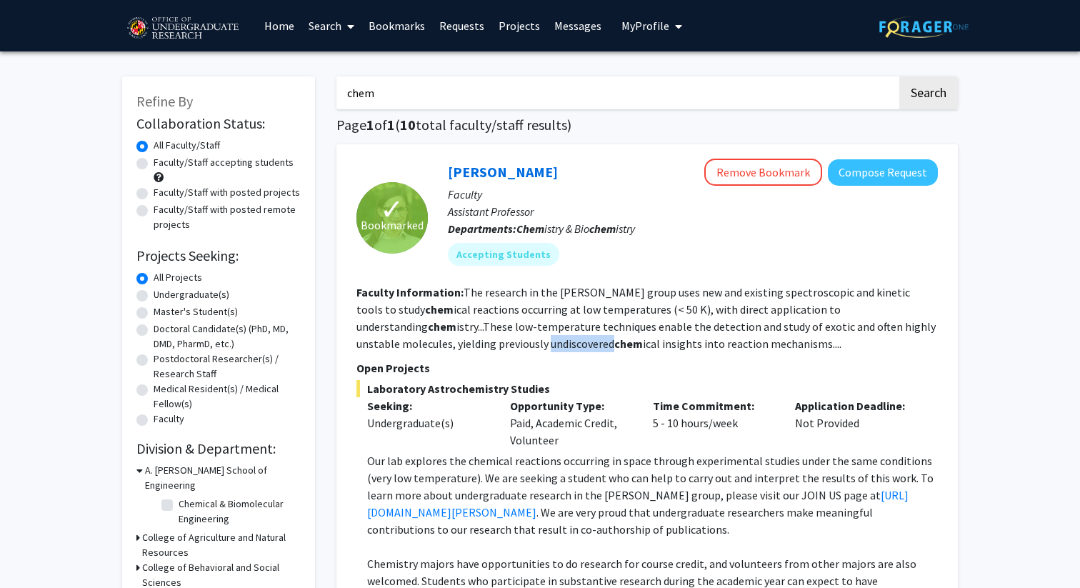
click at [407, 337] on fg-read-more "The research in the [PERSON_NAME] group uses new and existing spectroscopic and…" at bounding box center [646, 318] width 579 height 66
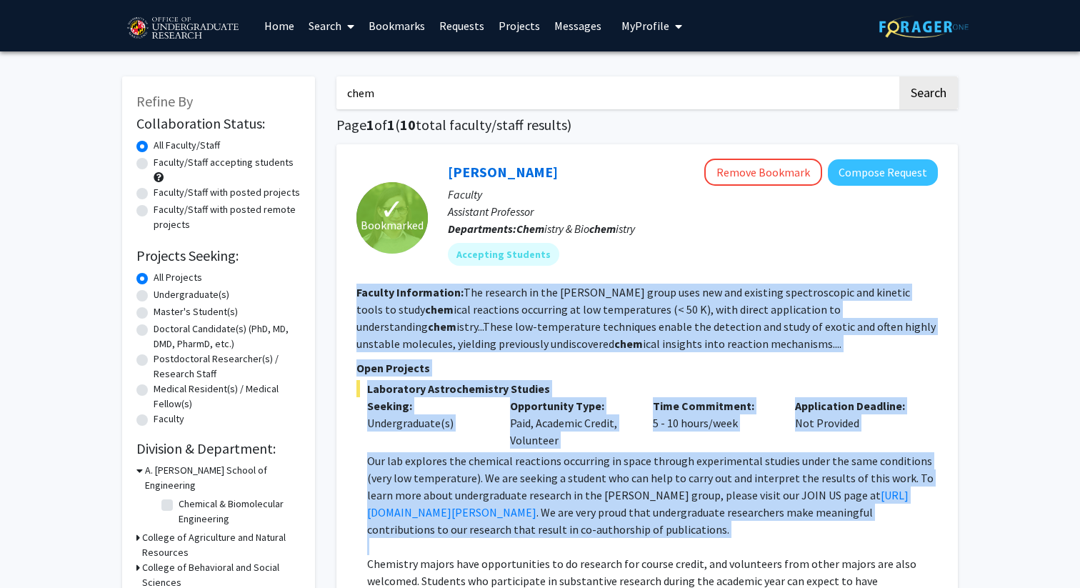
drag, startPoint x: 407, startPoint y: 337, endPoint x: 577, endPoint y: 479, distance: 221.7
click at [577, 479] on fg-search-faculty "✓ Bookmarked [PERSON_NAME] Remove Bookmark Compose Request Faculty Assistant Pr…" at bounding box center [648, 543] width 582 height 769
click at [577, 479] on p "Our lab explores the chemical reactions occurring in space through experimental…" at bounding box center [652, 495] width 571 height 86
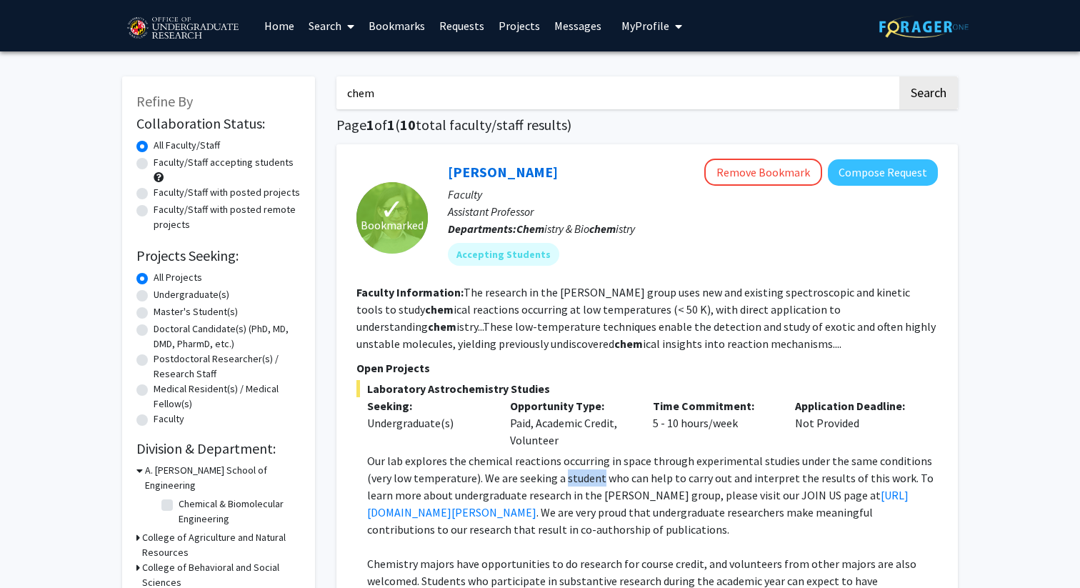
click at [577, 479] on p "Our lab explores the chemical reactions occurring in space through experimental…" at bounding box center [652, 495] width 571 height 86
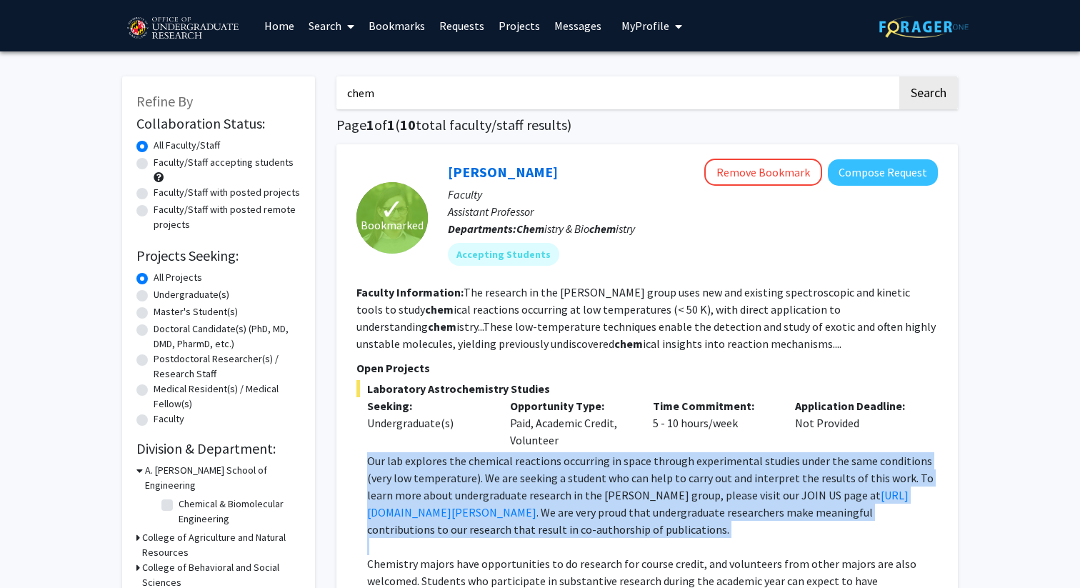
drag, startPoint x: 577, startPoint y: 479, endPoint x: 600, endPoint y: 475, distance: 24.0
click at [600, 475] on p "Our lab explores the chemical reactions occurring in space through experimental…" at bounding box center [652, 495] width 571 height 86
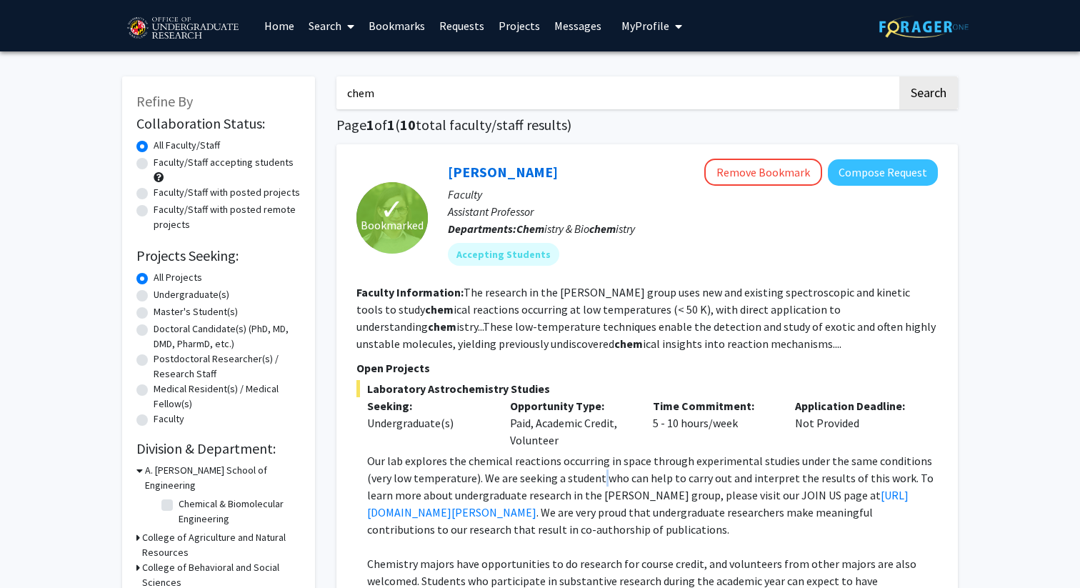
click at [600, 475] on p "Our lab explores the chemical reactions occurring in space through experimental…" at bounding box center [652, 495] width 571 height 86
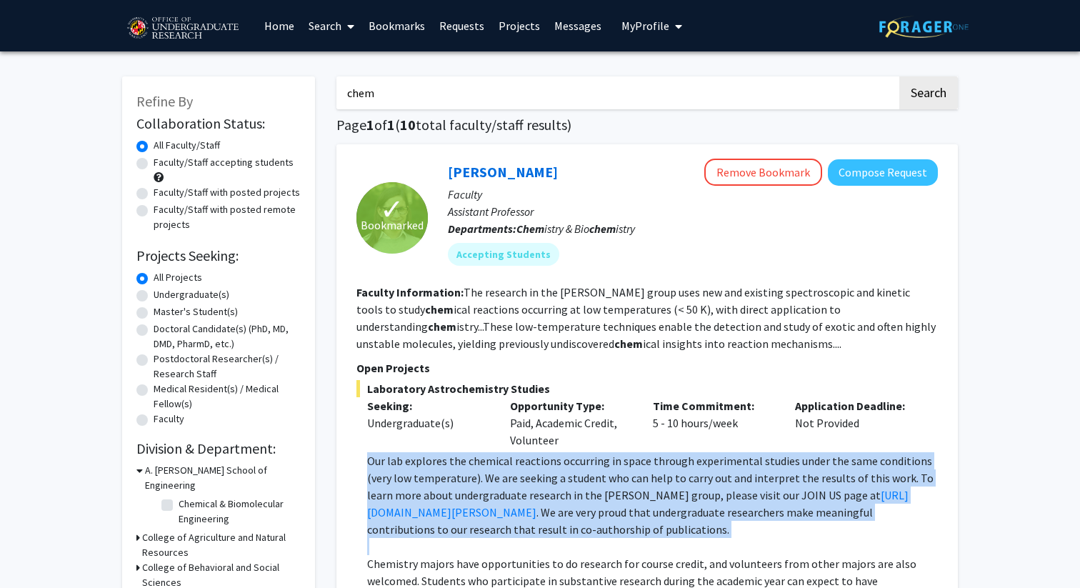
drag, startPoint x: 600, startPoint y: 475, endPoint x: 617, endPoint y: 502, distance: 32.1
click at [617, 502] on p "Our lab explores the chemical reactions occurring in space through experimental…" at bounding box center [652, 495] width 571 height 86
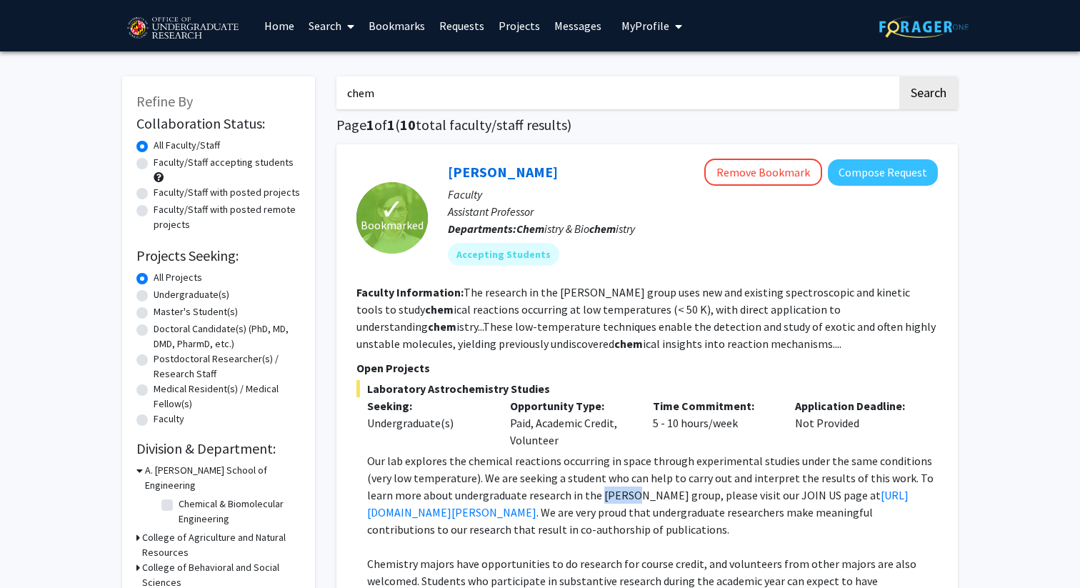
click at [617, 502] on p "Our lab explores the chemical reactions occurring in space through experimental…" at bounding box center [652, 495] width 571 height 86
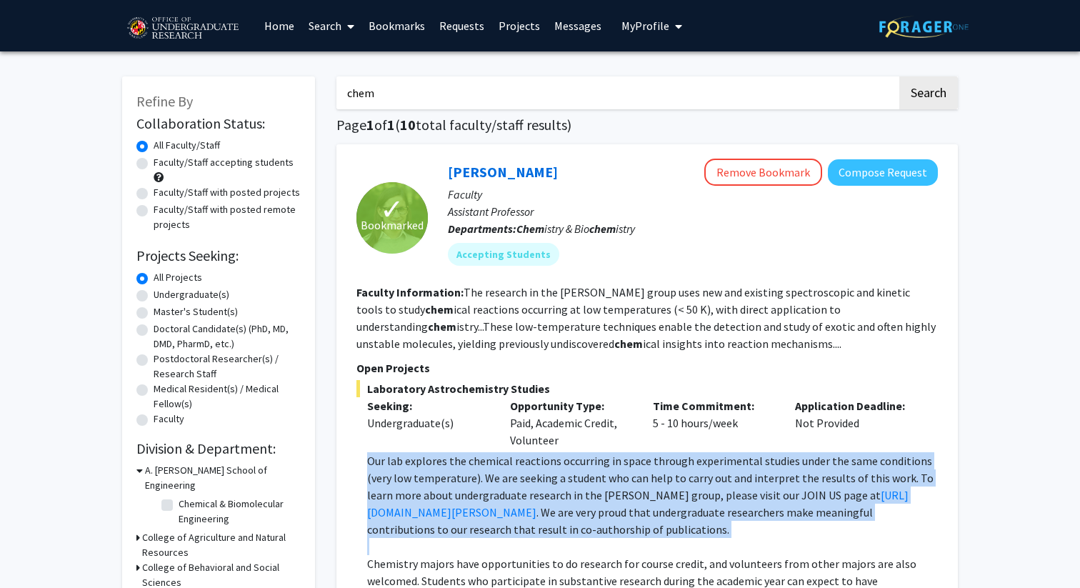
drag, startPoint x: 617, startPoint y: 502, endPoint x: 627, endPoint y: 522, distance: 22.1
click at [628, 522] on p "Our lab explores the chemical reactions occurring in space through experimental…" at bounding box center [652, 495] width 571 height 86
click at [627, 522] on p "Our lab explores the chemical reactions occurring in space through experimental…" at bounding box center [652, 495] width 571 height 86
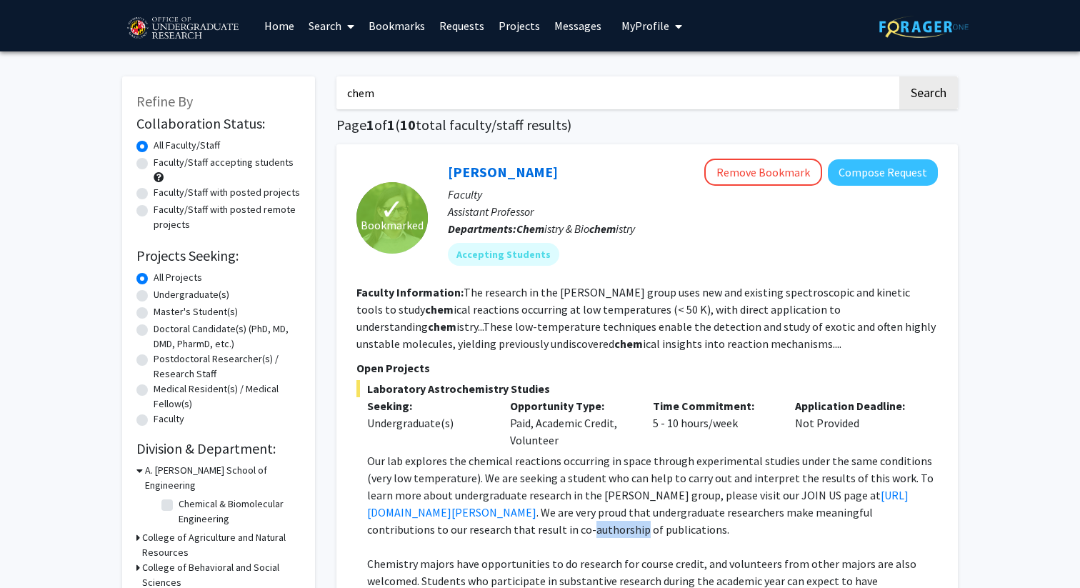
click at [627, 522] on p "Our lab explores the chemical reactions occurring in space through experimental…" at bounding box center [652, 495] width 571 height 86
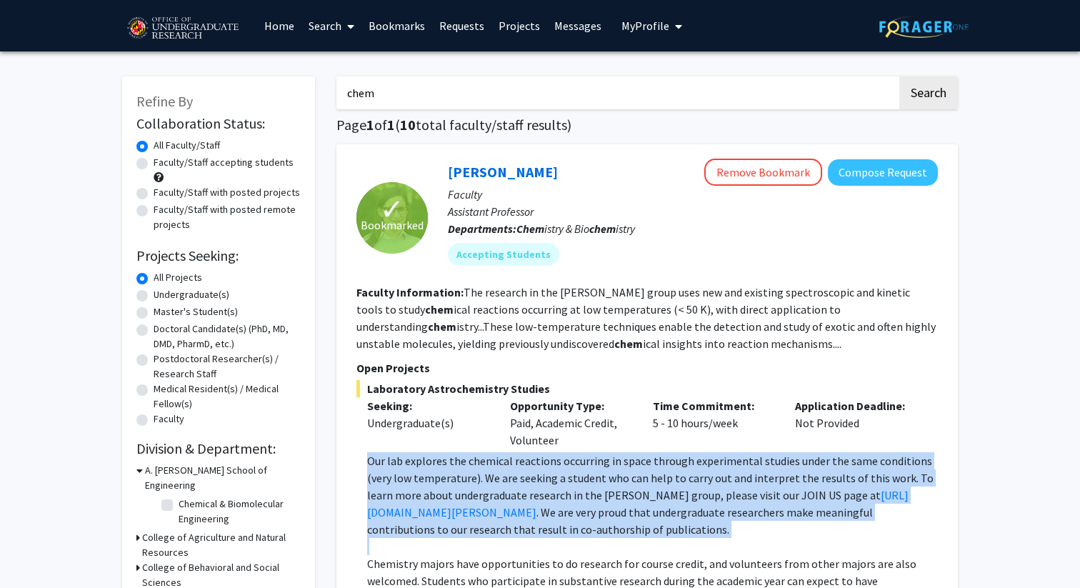
drag, startPoint x: 627, startPoint y: 522, endPoint x: 649, endPoint y: 534, distance: 25.0
click at [649, 534] on p "Our lab explores the chemical reactions occurring in space through experimental…" at bounding box center [652, 495] width 571 height 86
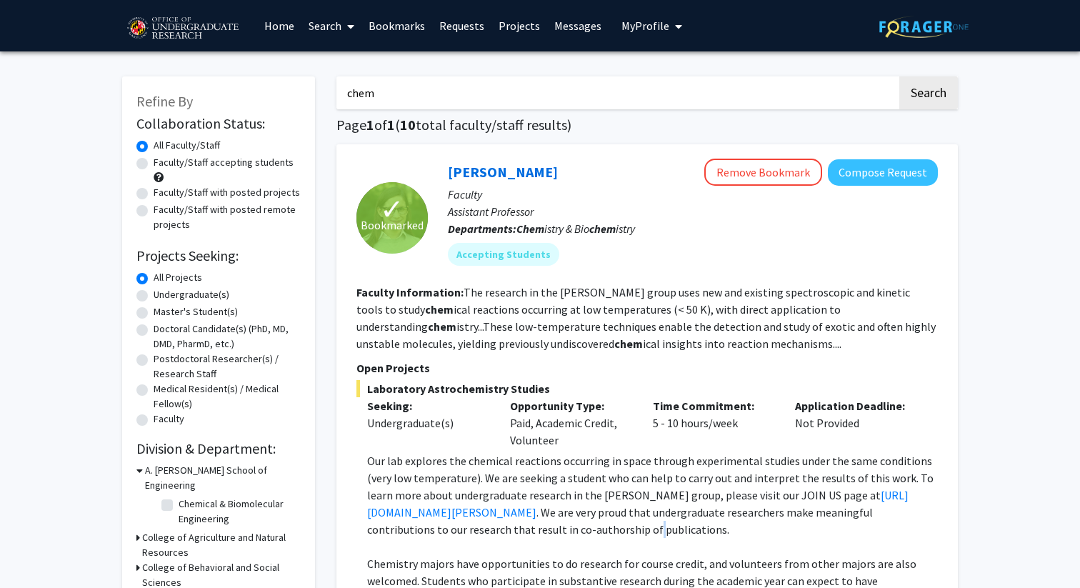
click at [649, 534] on p "Our lab explores the chemical reactions occurring in space through experimental…" at bounding box center [652, 495] width 571 height 86
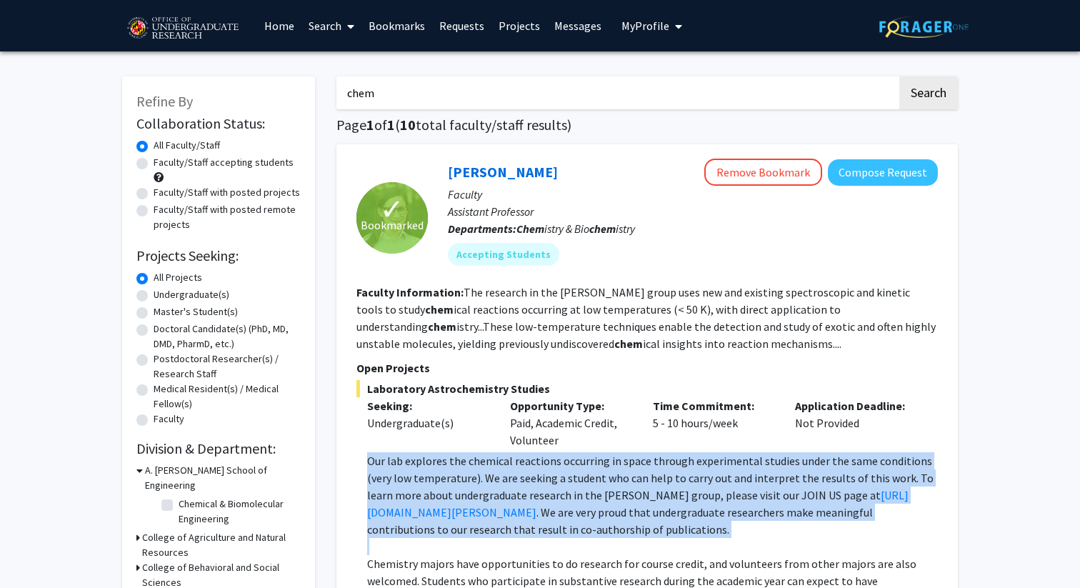
click at [649, 534] on p "Our lab explores the chemical reactions occurring in space through experimental…" at bounding box center [652, 495] width 571 height 86
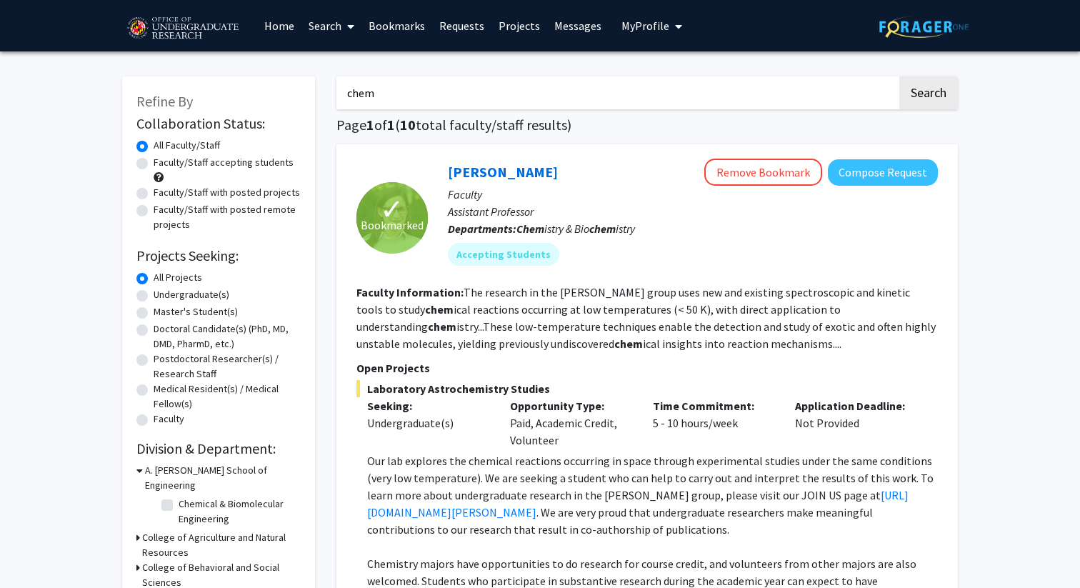
click at [672, 491] on p "Our lab explores the chemical reactions occurring in space through experimental…" at bounding box center [652, 495] width 571 height 86
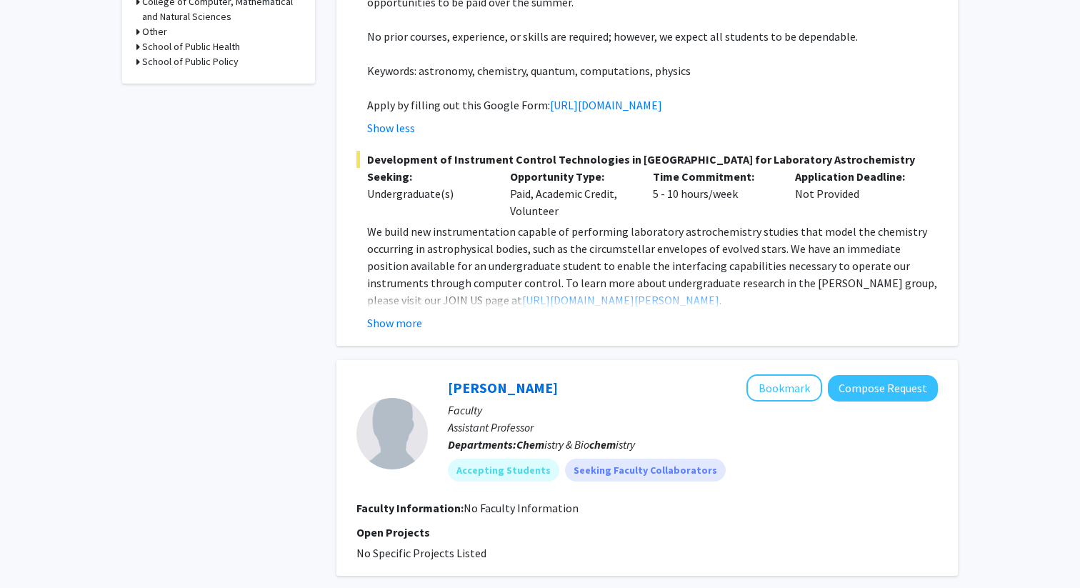
scroll to position [599, 0]
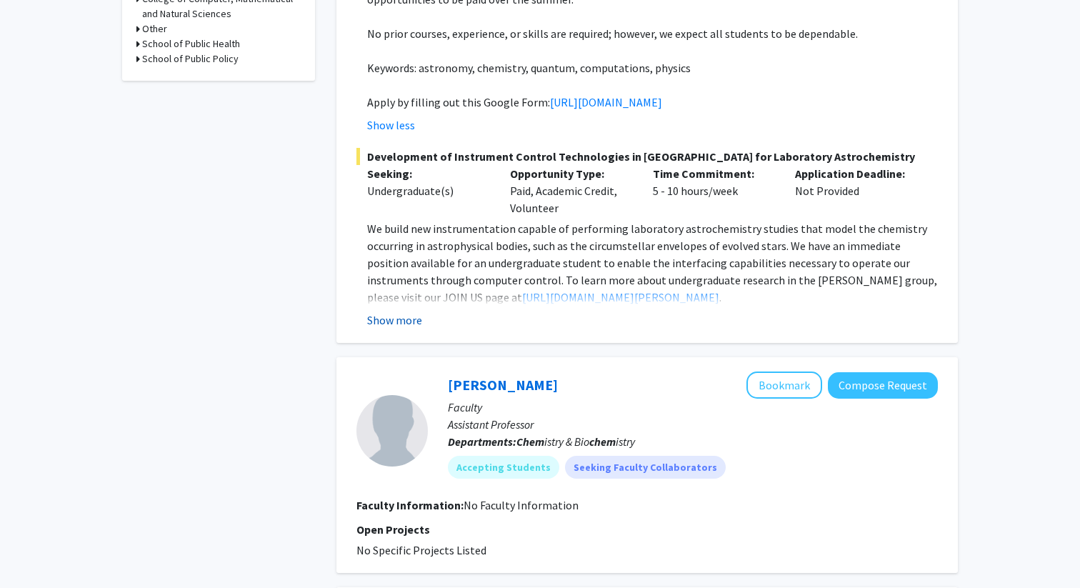
click at [420, 329] on button "Show more" at bounding box center [394, 320] width 55 height 17
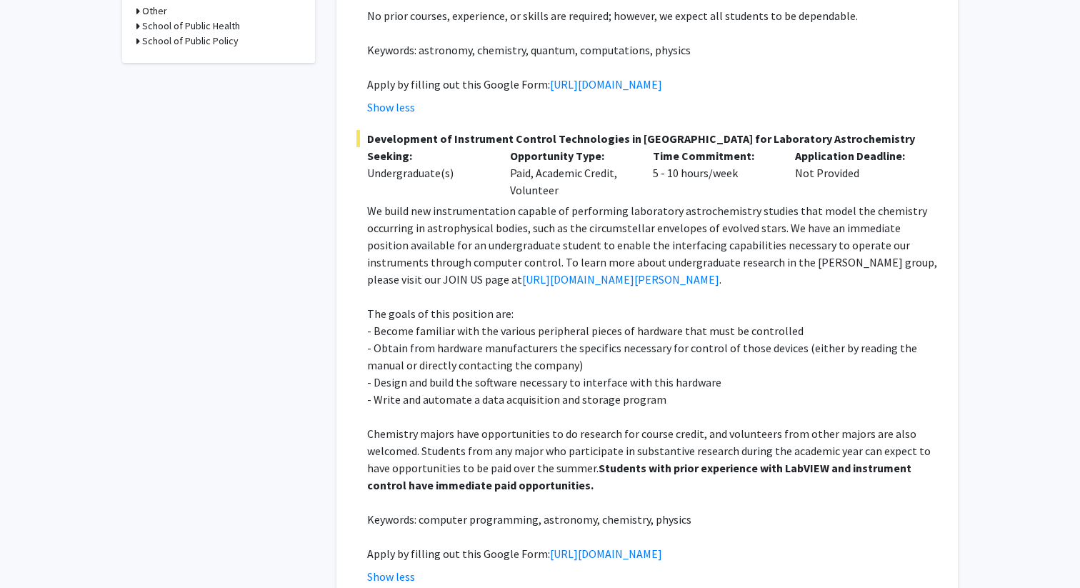
scroll to position [615, 0]
click at [578, 93] on link "[URL][DOMAIN_NAME]" at bounding box center [606, 86] width 112 height 14
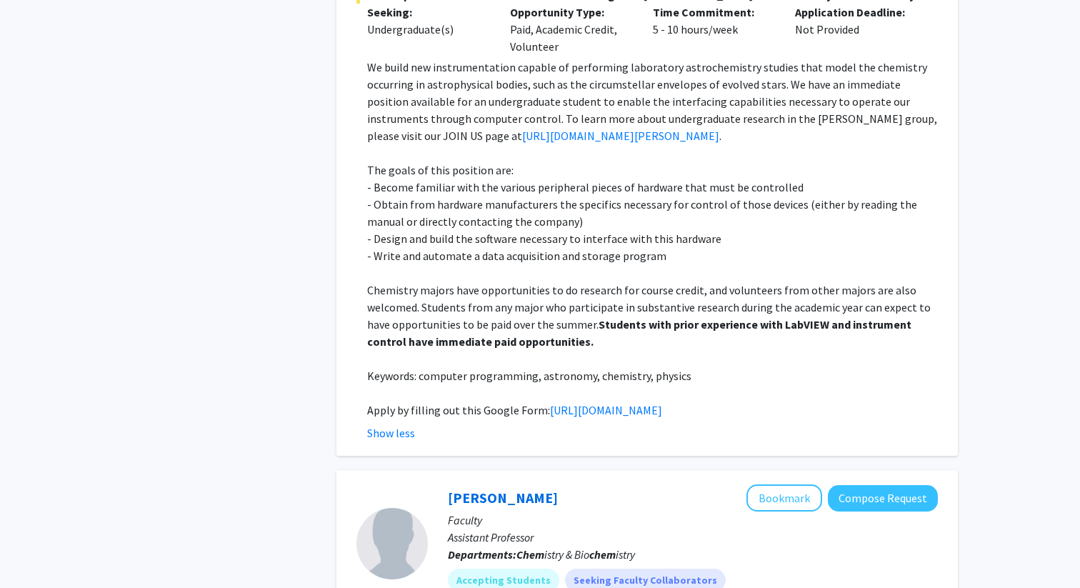
click at [490, 230] on p "- Obtain from hardware manufacturers the specifics necessary for control of tho…" at bounding box center [652, 213] width 571 height 34
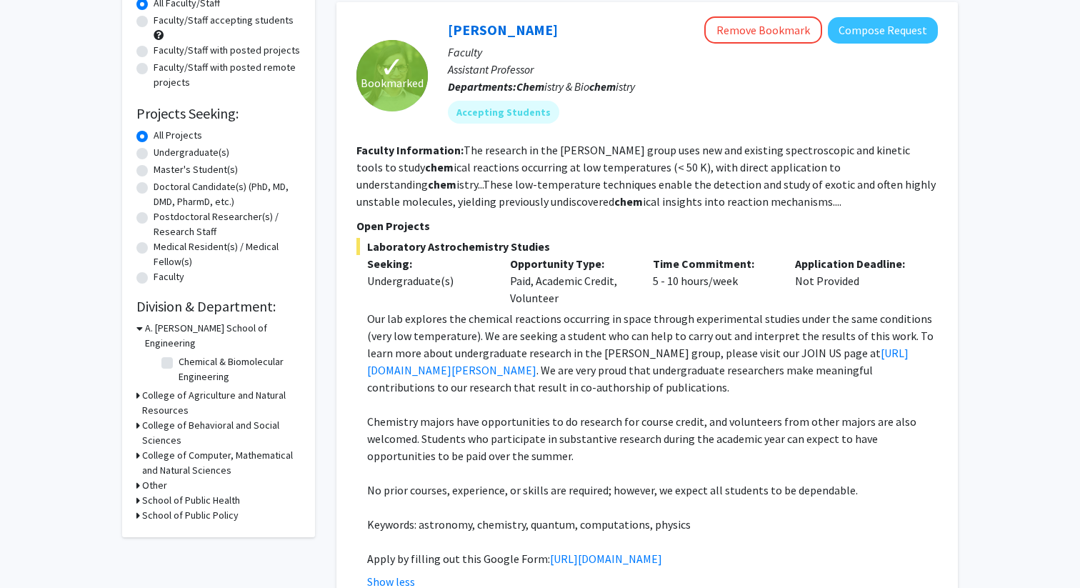
scroll to position [93, 0]
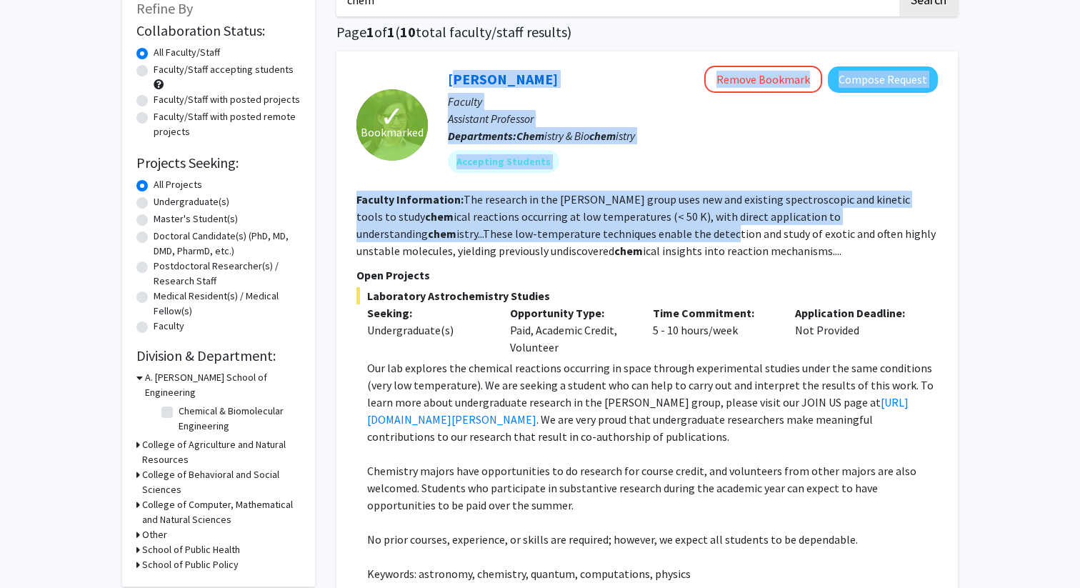
drag, startPoint x: 434, startPoint y: 77, endPoint x: 553, endPoint y: 229, distance: 192.4
click at [553, 229] on fg-search-faculty "✓ Bookmarked [PERSON_NAME] Remove Bookmark Compose Request Faculty Assistant Pr…" at bounding box center [648, 587] width 582 height 1043
click at [553, 229] on fg-read-more "The research in the [PERSON_NAME] group uses new and existing spectroscopic and…" at bounding box center [646, 225] width 579 height 66
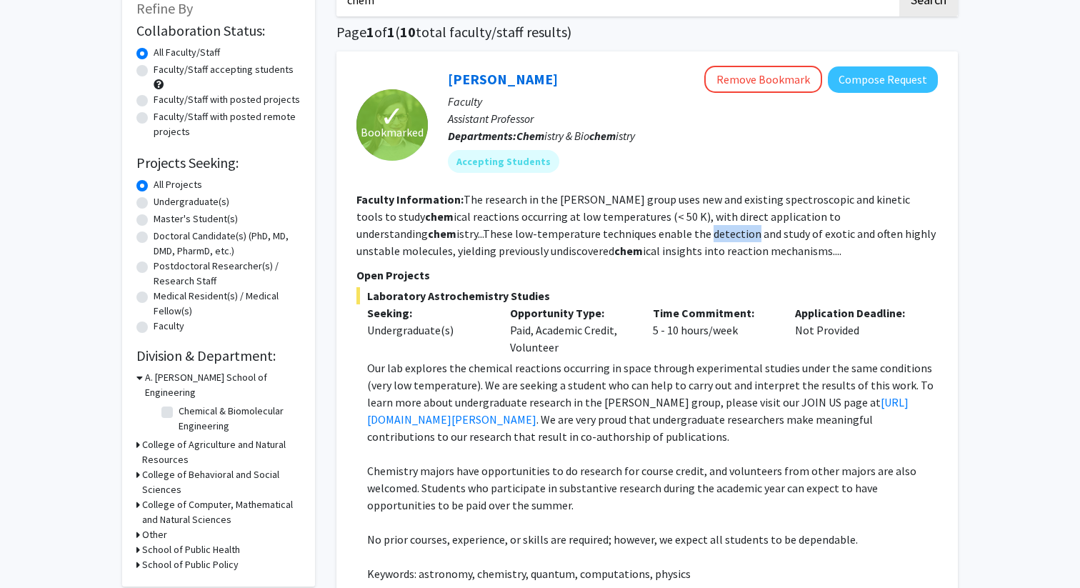
click at [553, 229] on fg-read-more "The research in the [PERSON_NAME] group uses new and existing spectroscopic and…" at bounding box center [646, 225] width 579 height 66
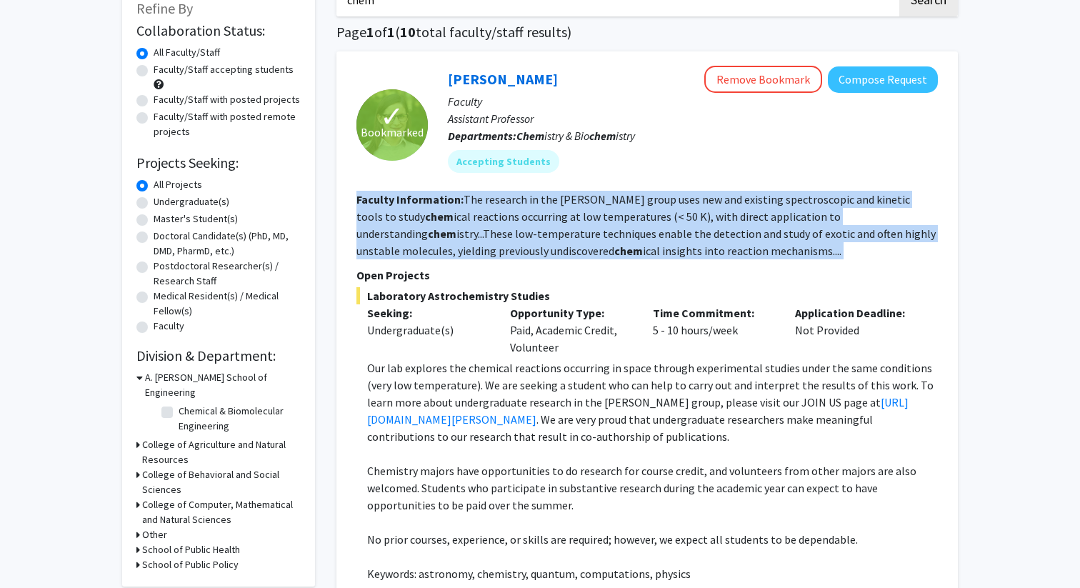
drag, startPoint x: 553, startPoint y: 229, endPoint x: 576, endPoint y: 249, distance: 30.4
click at [576, 249] on fg-read-more "The research in the [PERSON_NAME] group uses new and existing spectroscopic and…" at bounding box center [646, 225] width 579 height 66
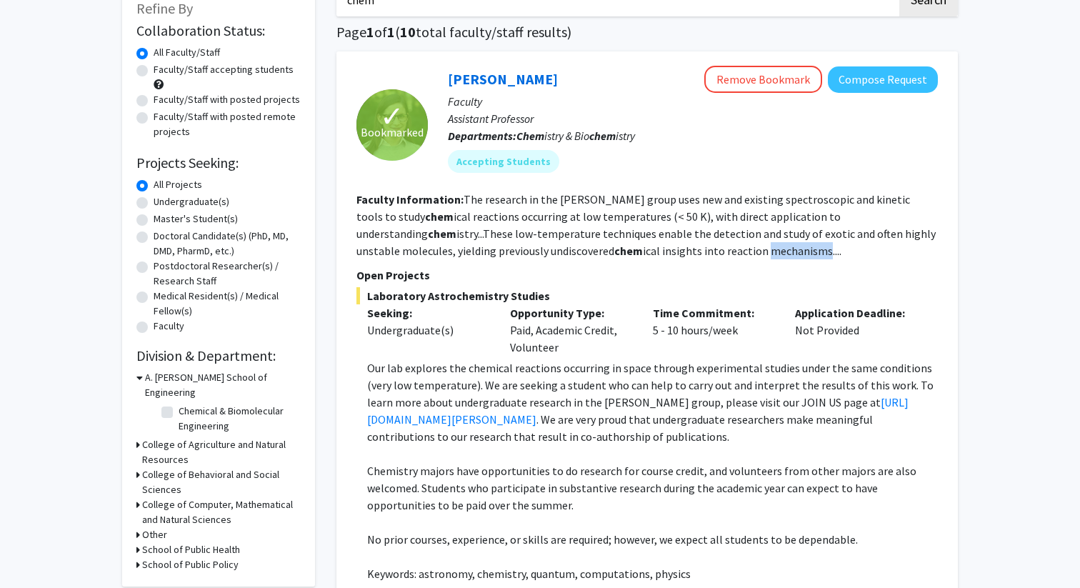
click at [576, 249] on fg-read-more "The research in the [PERSON_NAME] group uses new and existing spectroscopic and…" at bounding box center [646, 225] width 579 height 66
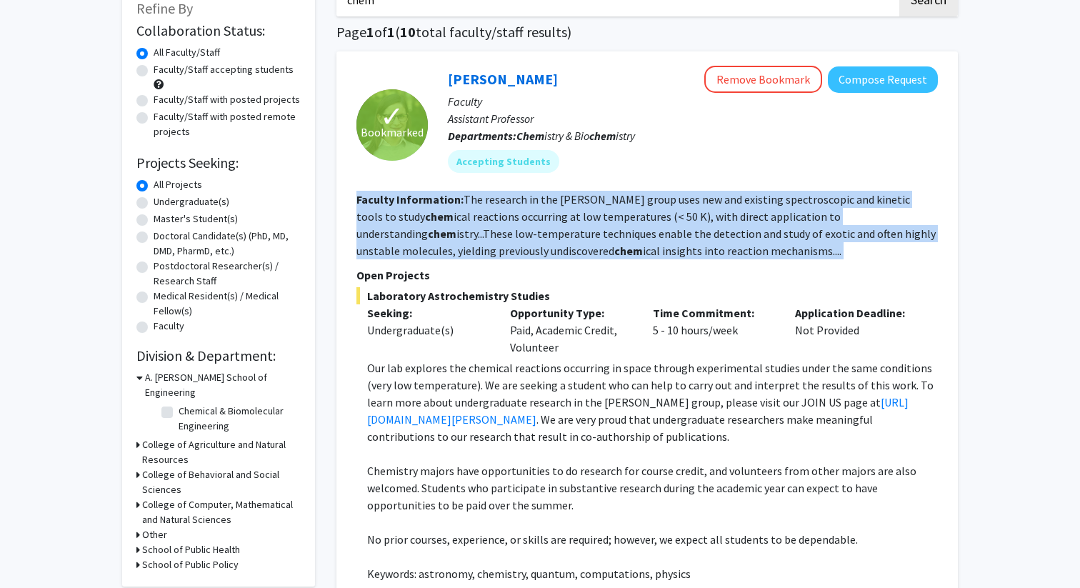
click at [576, 249] on fg-read-more "The research in the [PERSON_NAME] group uses new and existing spectroscopic and…" at bounding box center [646, 225] width 579 height 66
click at [575, 247] on fg-read-more "The research in the [PERSON_NAME] group uses new and existing spectroscopic and…" at bounding box center [646, 225] width 579 height 66
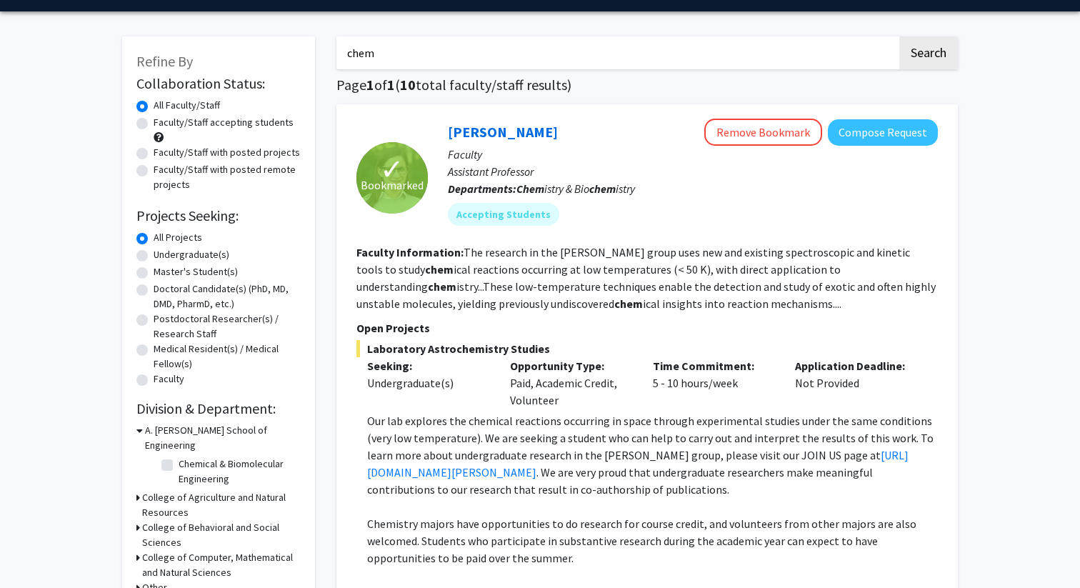
scroll to position [0, 0]
